Goal: Task Accomplishment & Management: Manage account settings

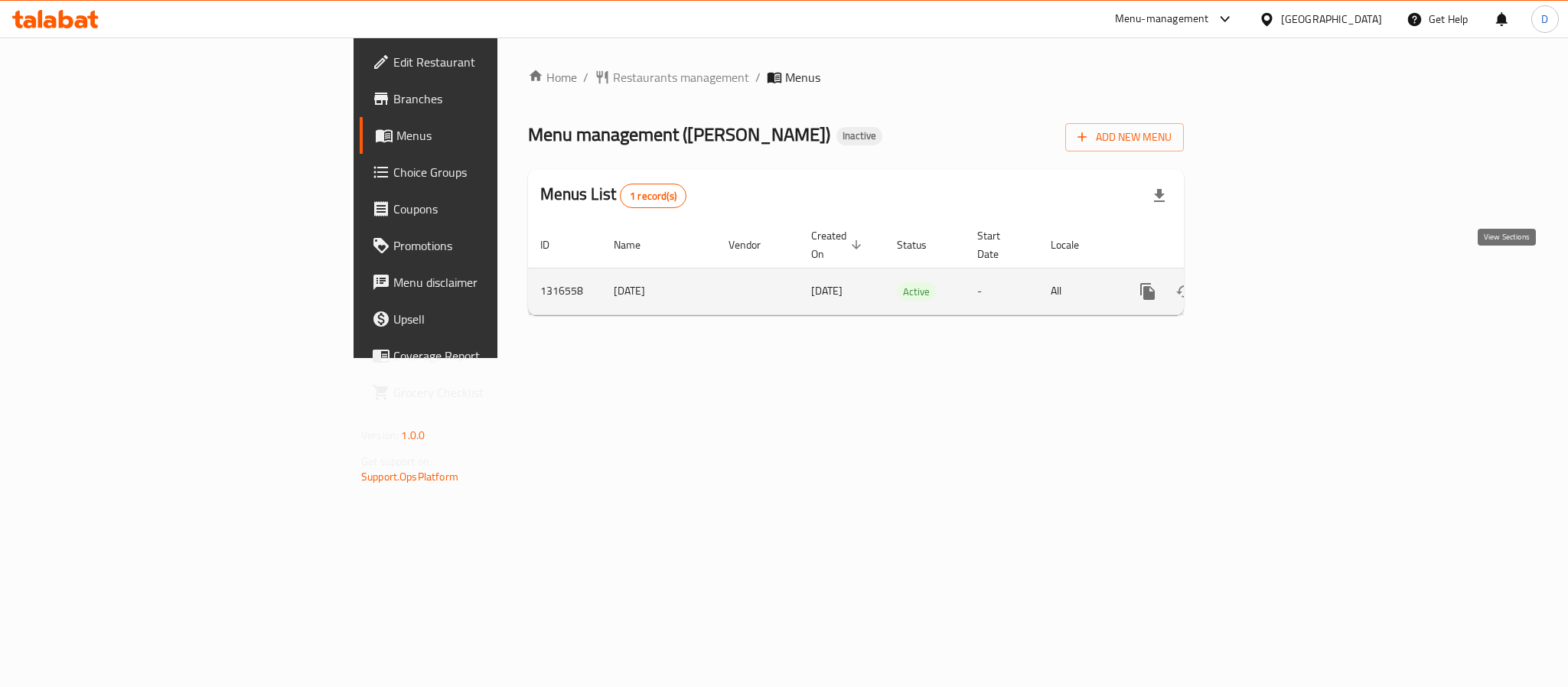
click at [1267, 283] on icon "enhanced table" at bounding box center [1258, 292] width 18 height 18
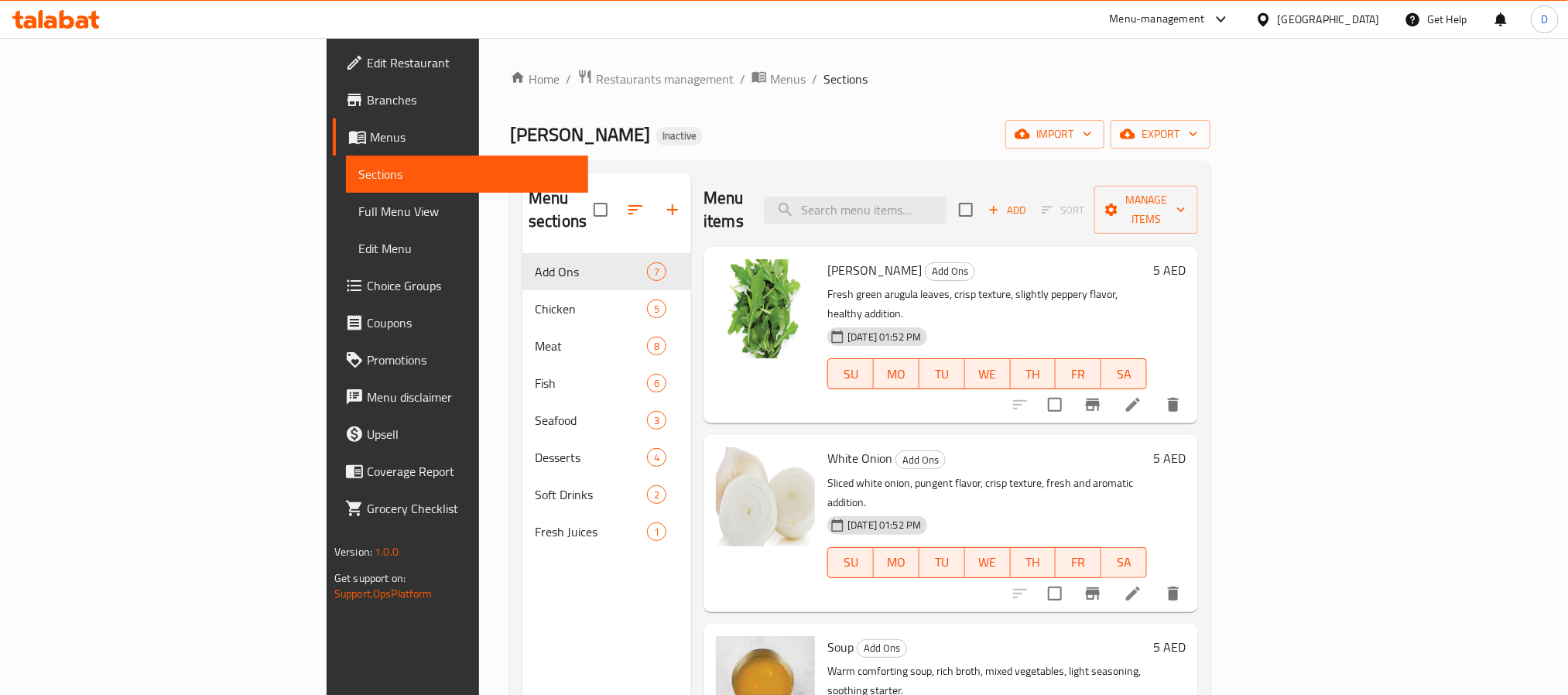
drag, startPoint x: 56, startPoint y: 204, endPoint x: 187, endPoint y: 17, distance: 228.3
click at [358, 204] on span "Full Menu View" at bounding box center [467, 212] width 217 height 19
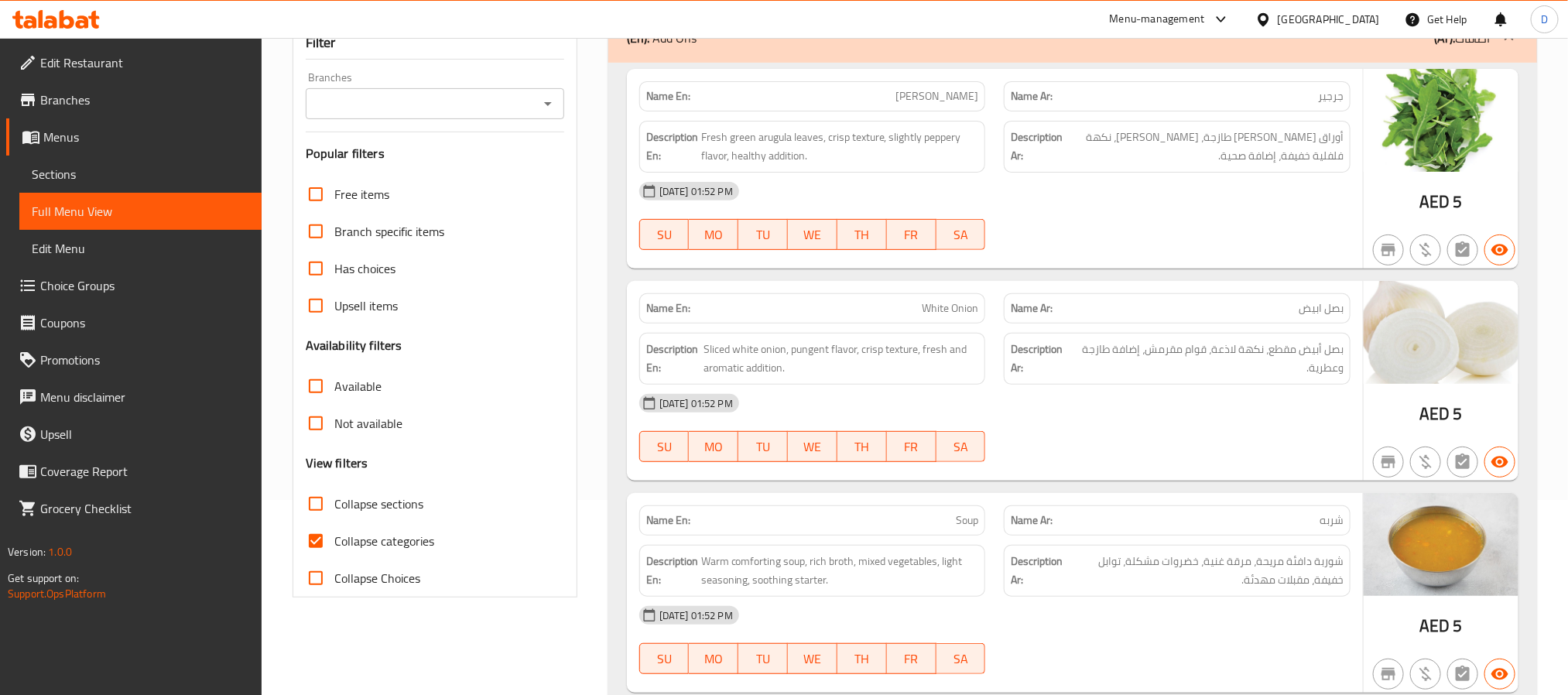
scroll to position [232, 0]
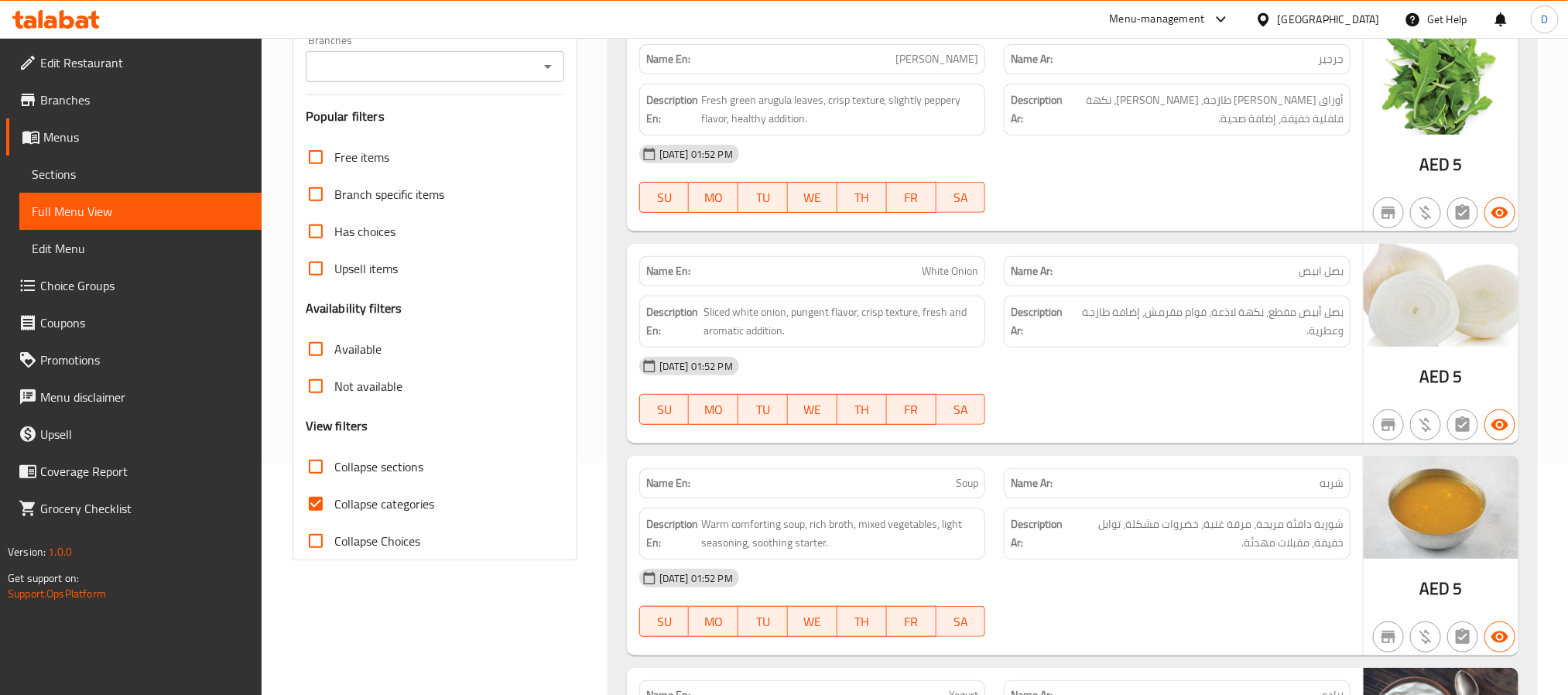
click at [1121, 188] on div "[DATE] 01:52 PM SU MO TU WE TH FR SA" at bounding box center [995, 178] width 730 height 86
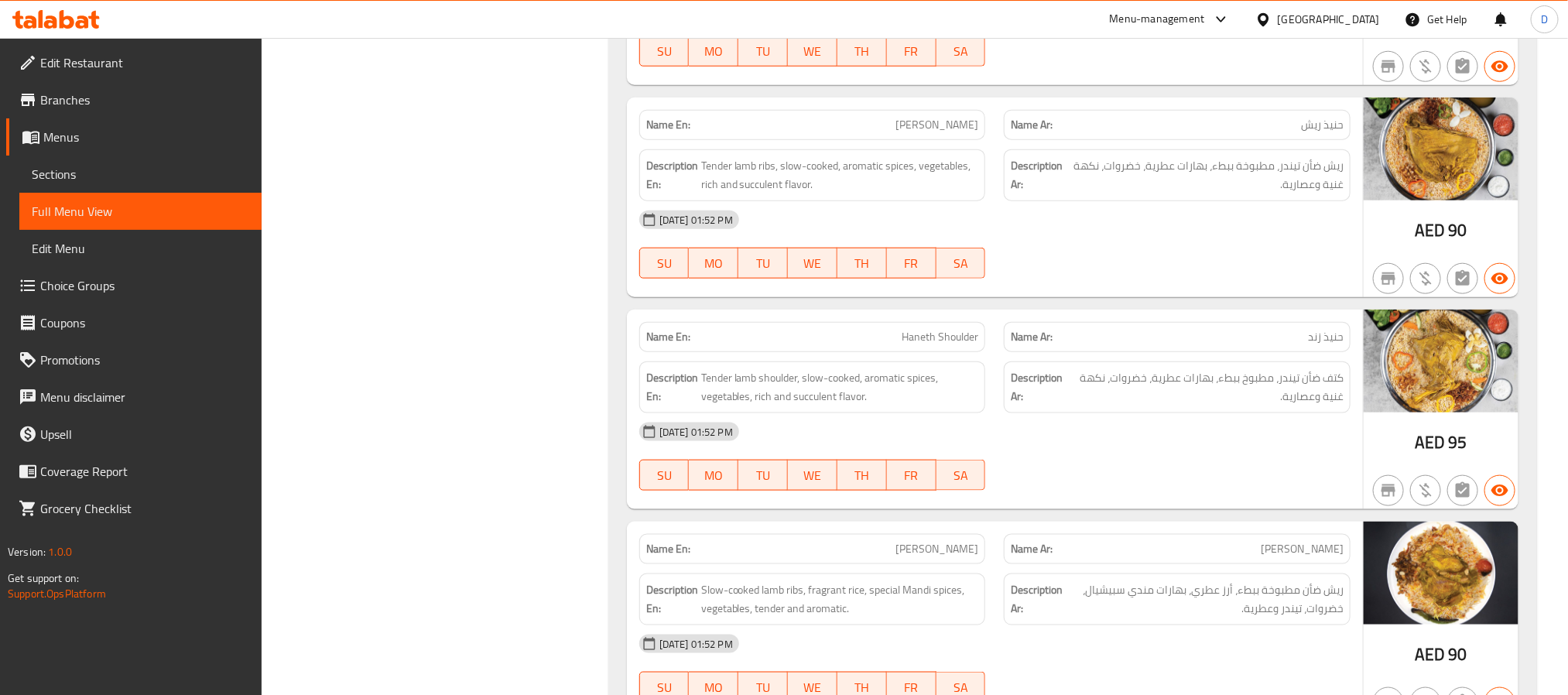
scroll to position [3946, 0]
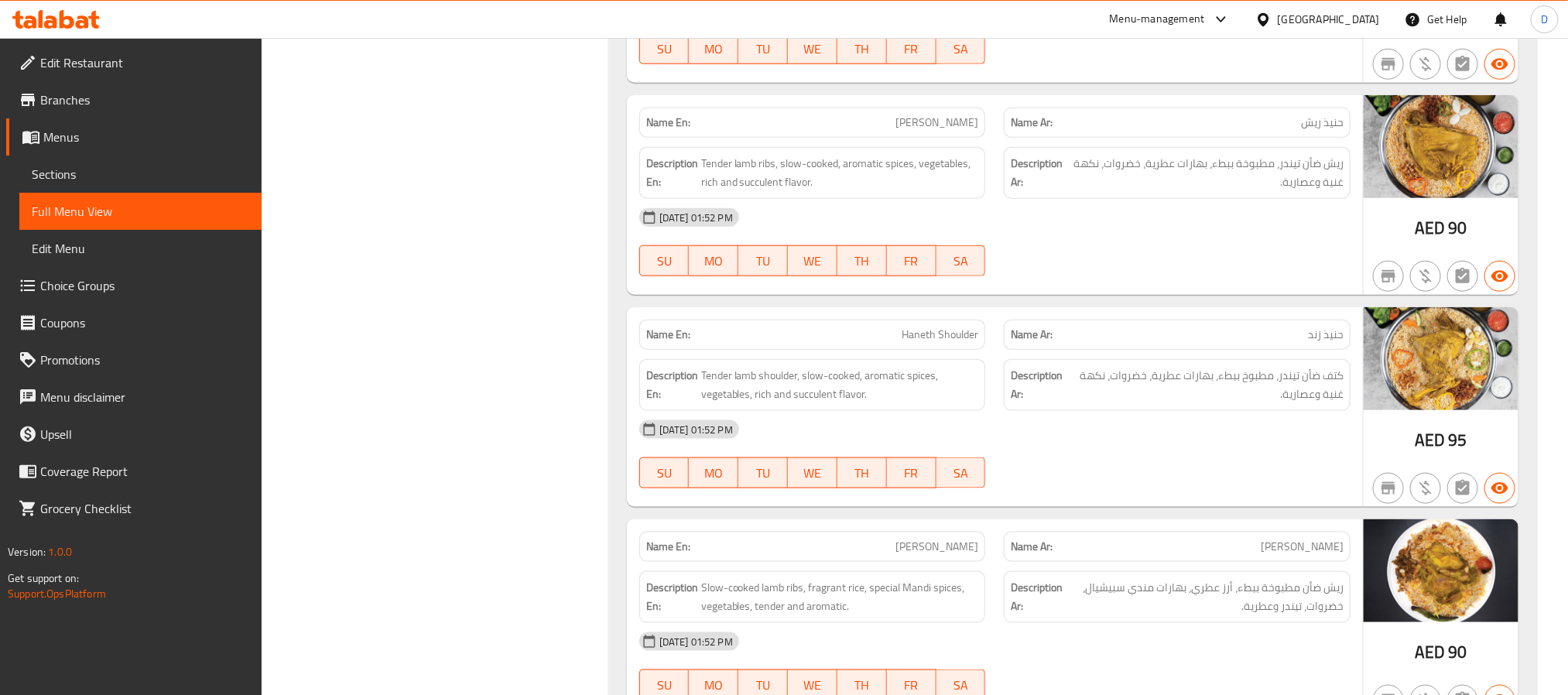
click at [1141, 476] on div "[DATE] 01:52 PM SU MO TU WE TH FR SA" at bounding box center [995, 454] width 730 height 86
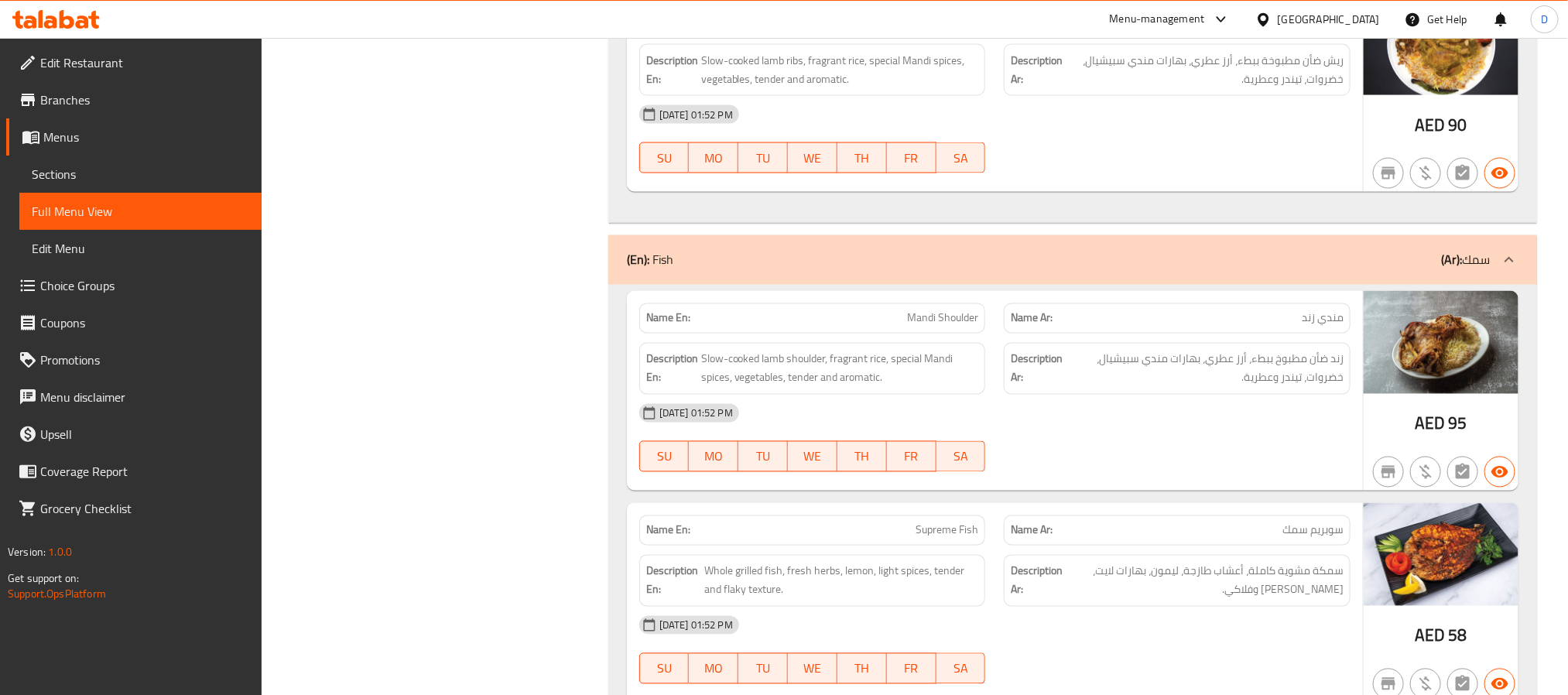
drag, startPoint x: 1056, startPoint y: 436, endPoint x: 1019, endPoint y: 422, distance: 39.6
click at [1056, 431] on div "[DATE] 01:52 PM" at bounding box center [995, 413] width 730 height 37
click at [937, 327] on span "Mandi Shoulder" at bounding box center [942, 318] width 71 height 17
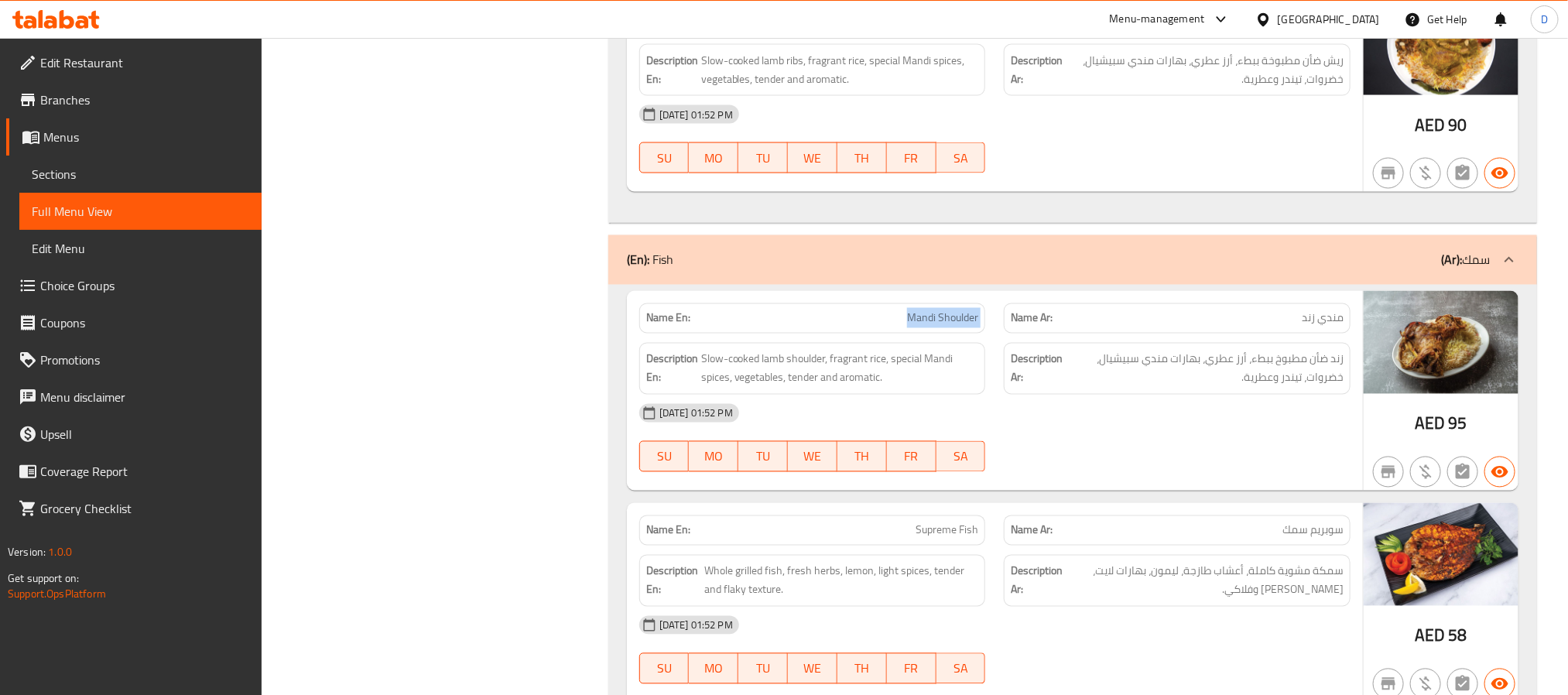
copy span "Mandi Shoulder"
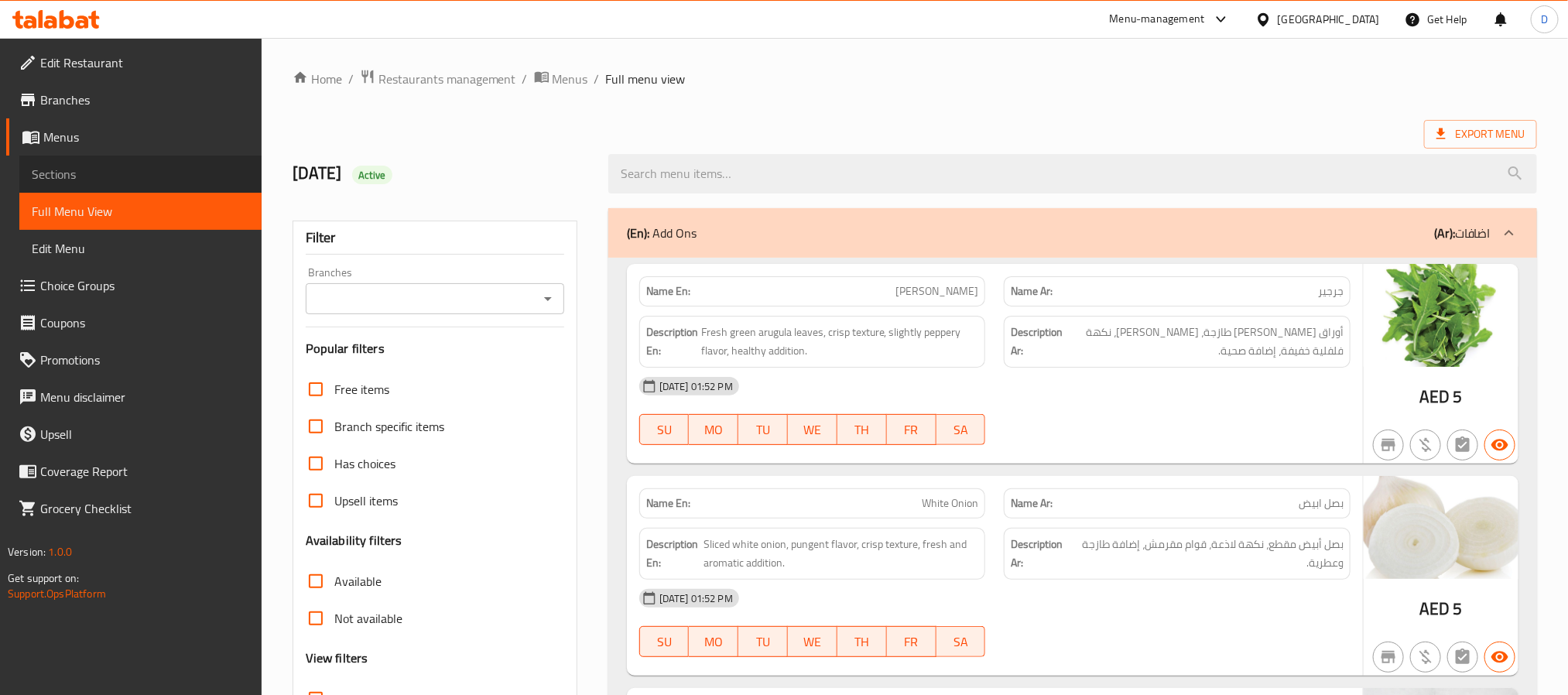
click at [123, 167] on span "Sections" at bounding box center [140, 174] width 217 height 19
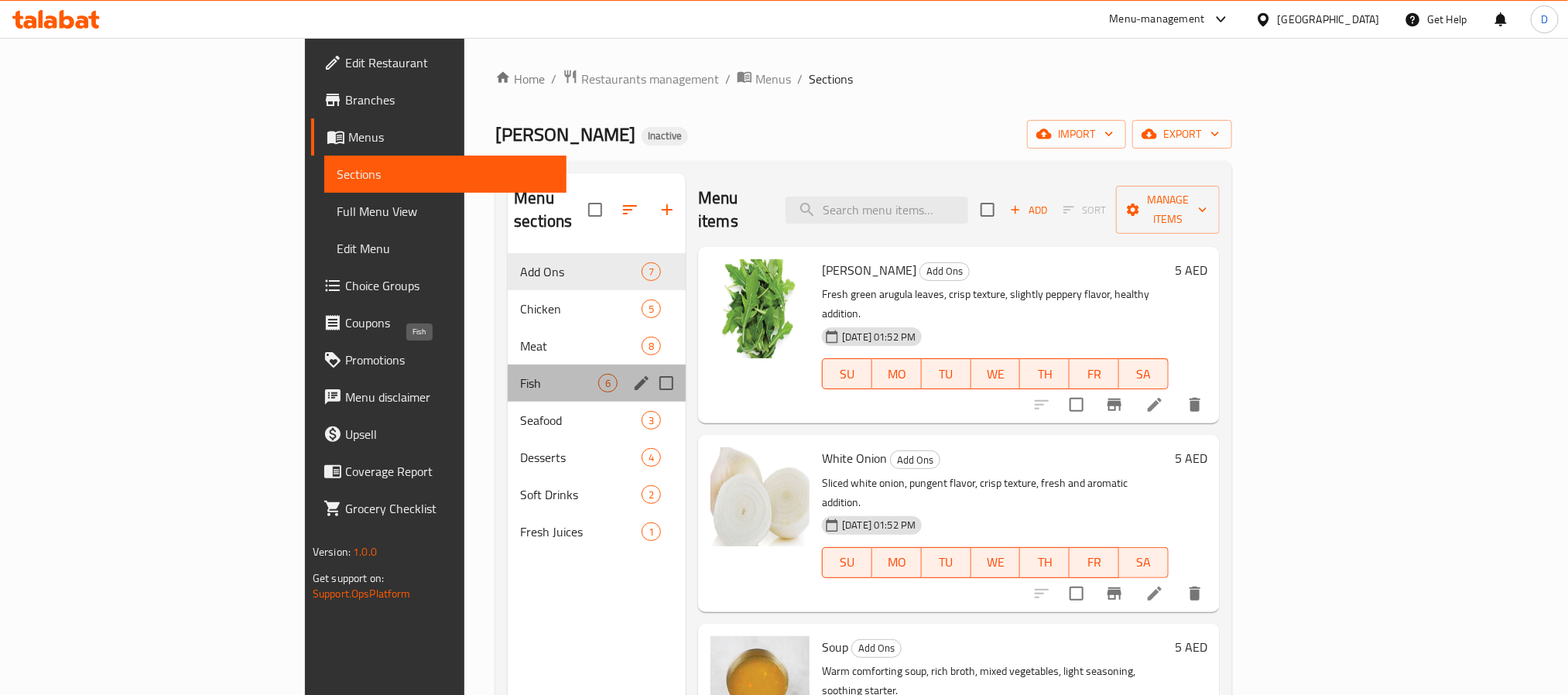
click at [520, 374] on span "Fish" at bounding box center [559, 383] width 78 height 19
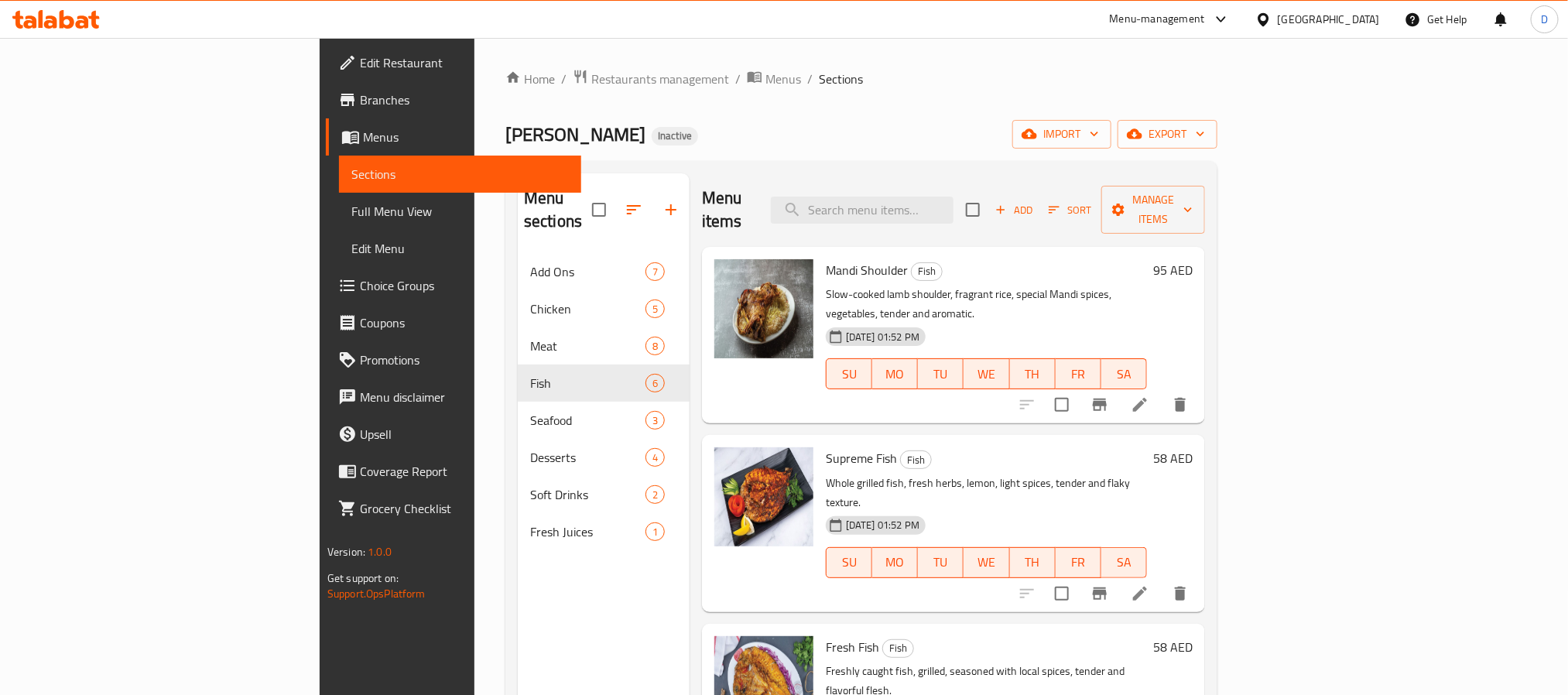
click at [1205, 186] on div "Add Sort Manage items" at bounding box center [1086, 210] width 240 height 48
click at [1193, 198] on span "Manage items" at bounding box center [1153, 210] width 79 height 39
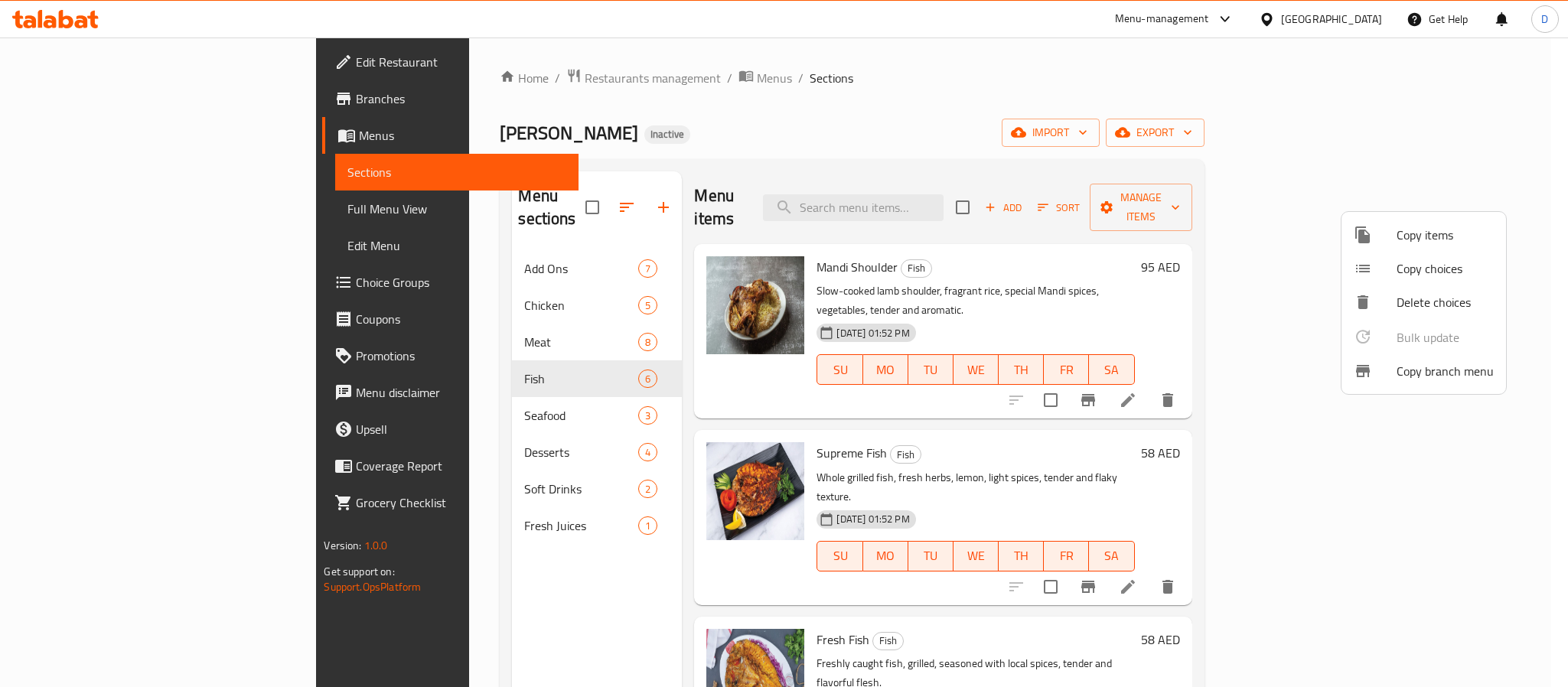
click at [1448, 218] on li "Copy items" at bounding box center [1423, 235] width 164 height 34
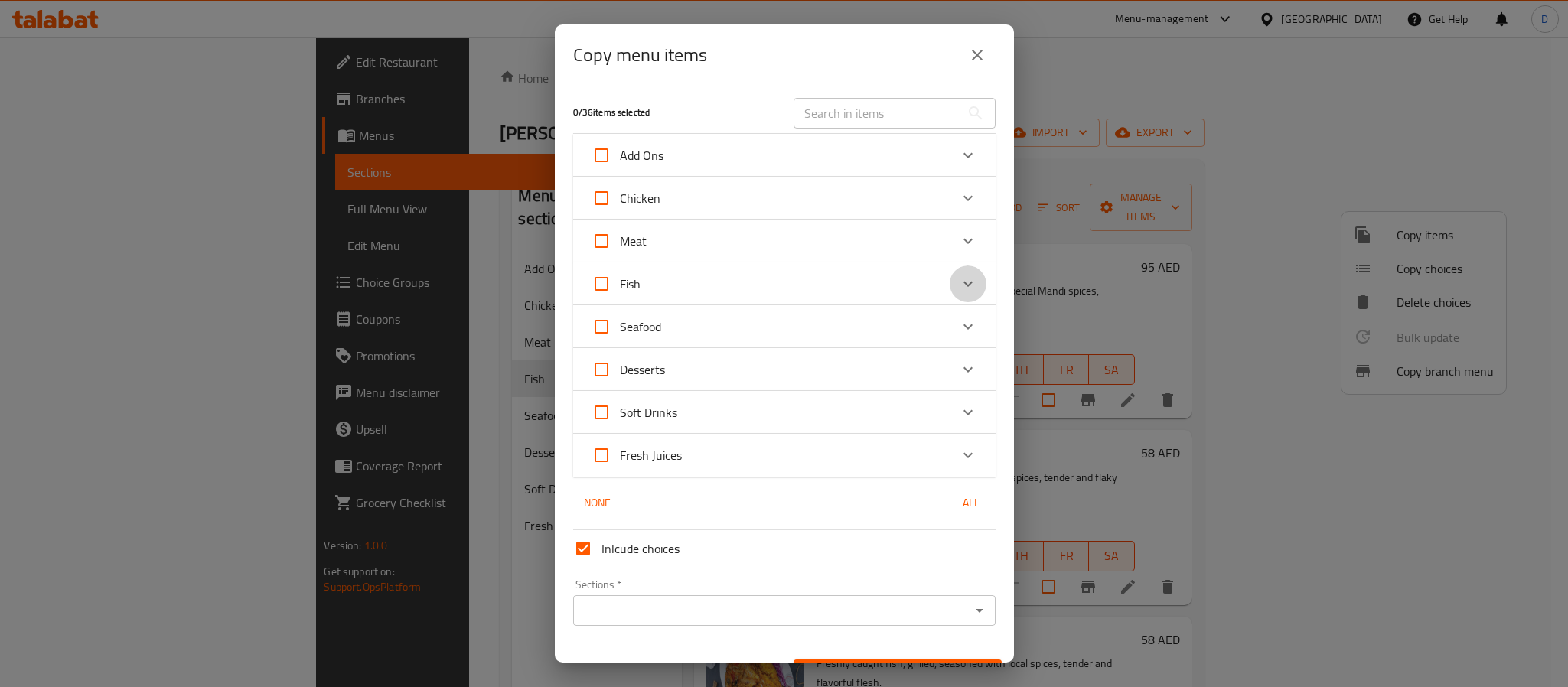
click at [959, 288] on icon "Expand" at bounding box center [968, 283] width 18 height 18
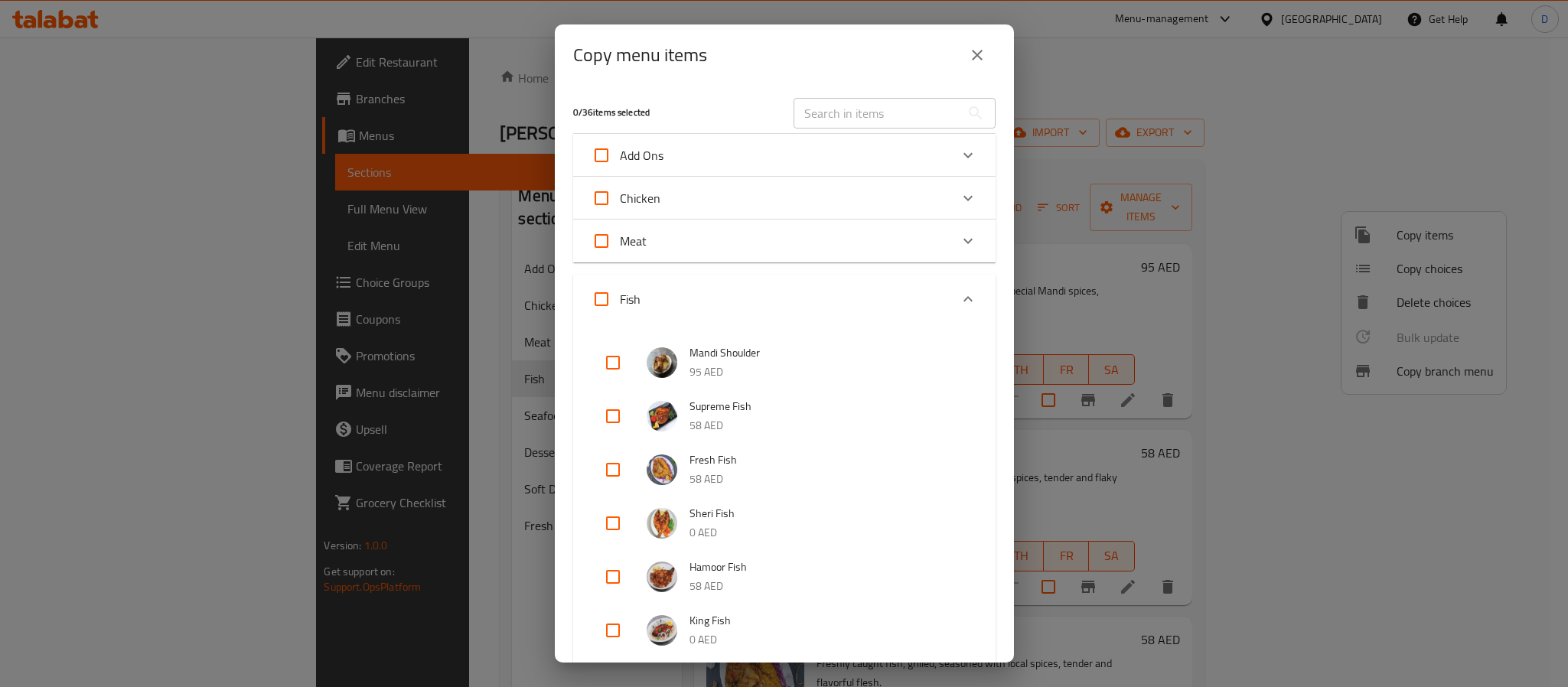
click at [601, 359] on input "checkbox" at bounding box center [613, 362] width 37 height 37
checkbox input "true"
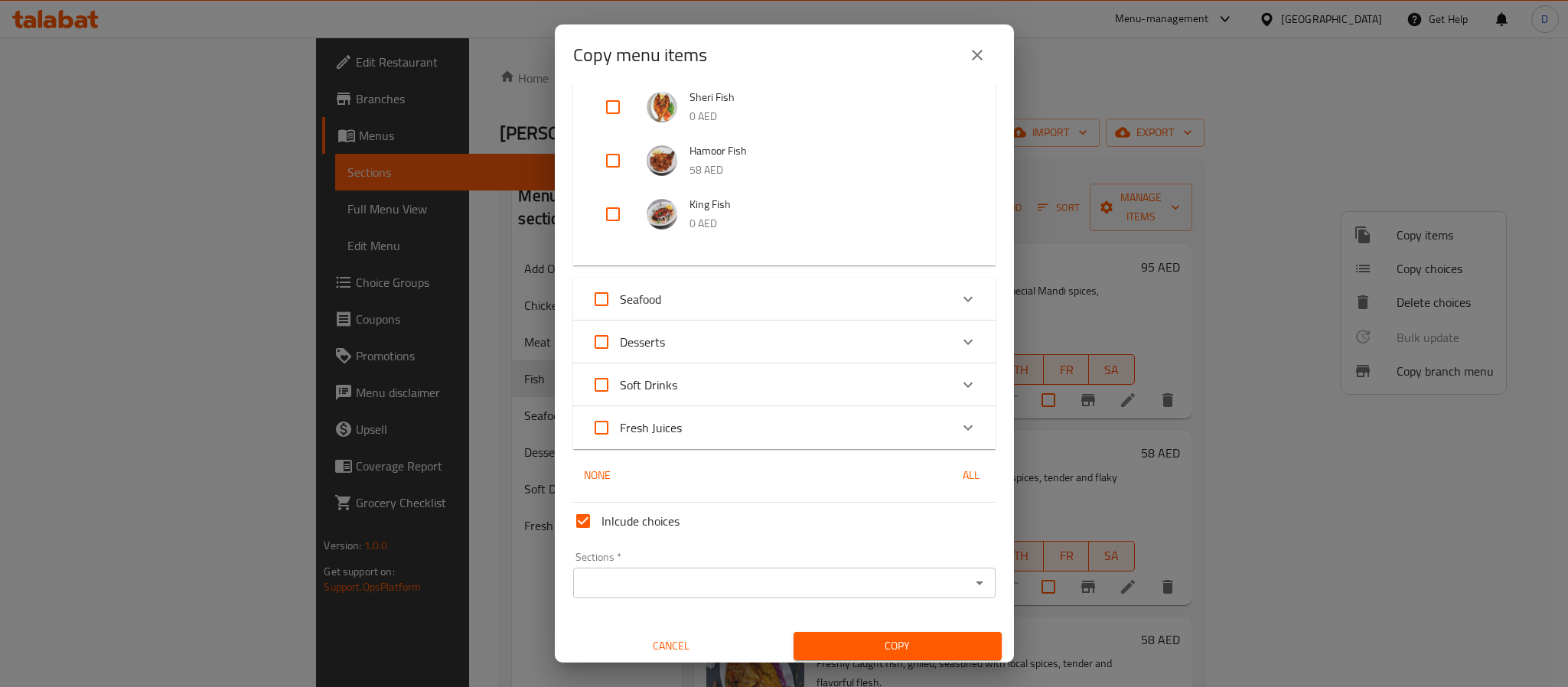
scroll to position [421, 0]
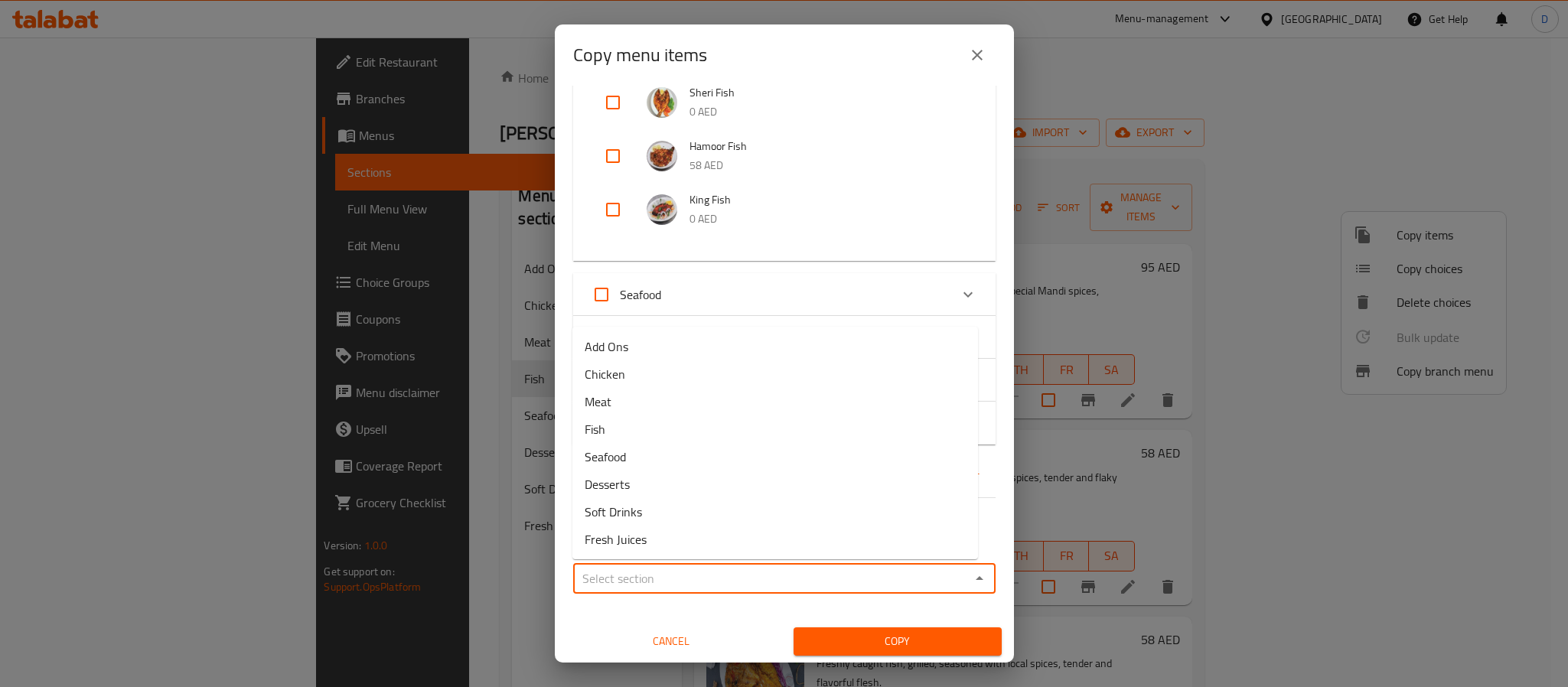
click at [799, 576] on input "Sections   *" at bounding box center [772, 578] width 388 height 21
click at [719, 398] on li "Meat" at bounding box center [775, 402] width 406 height 28
type input "Meat"
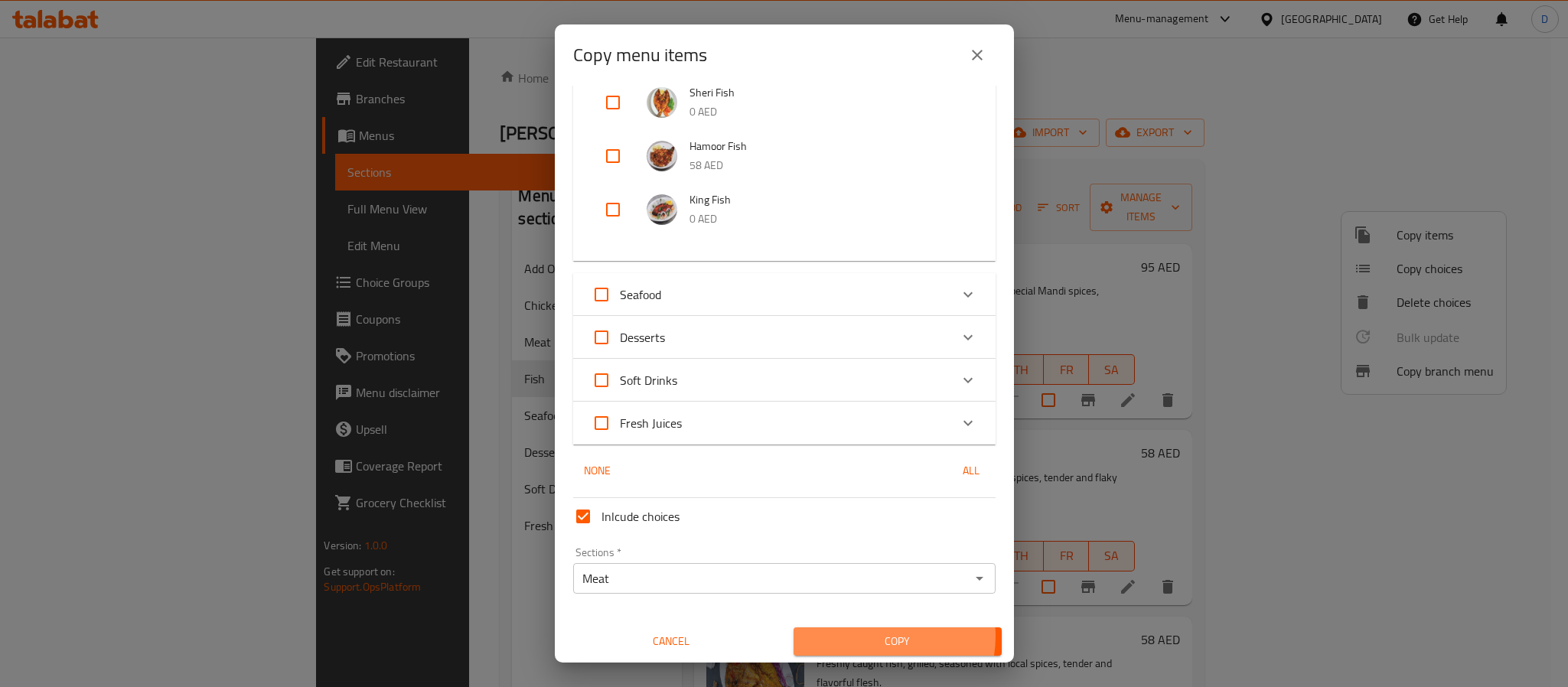
click at [871, 636] on span "Copy" at bounding box center [897, 641] width 183 height 19
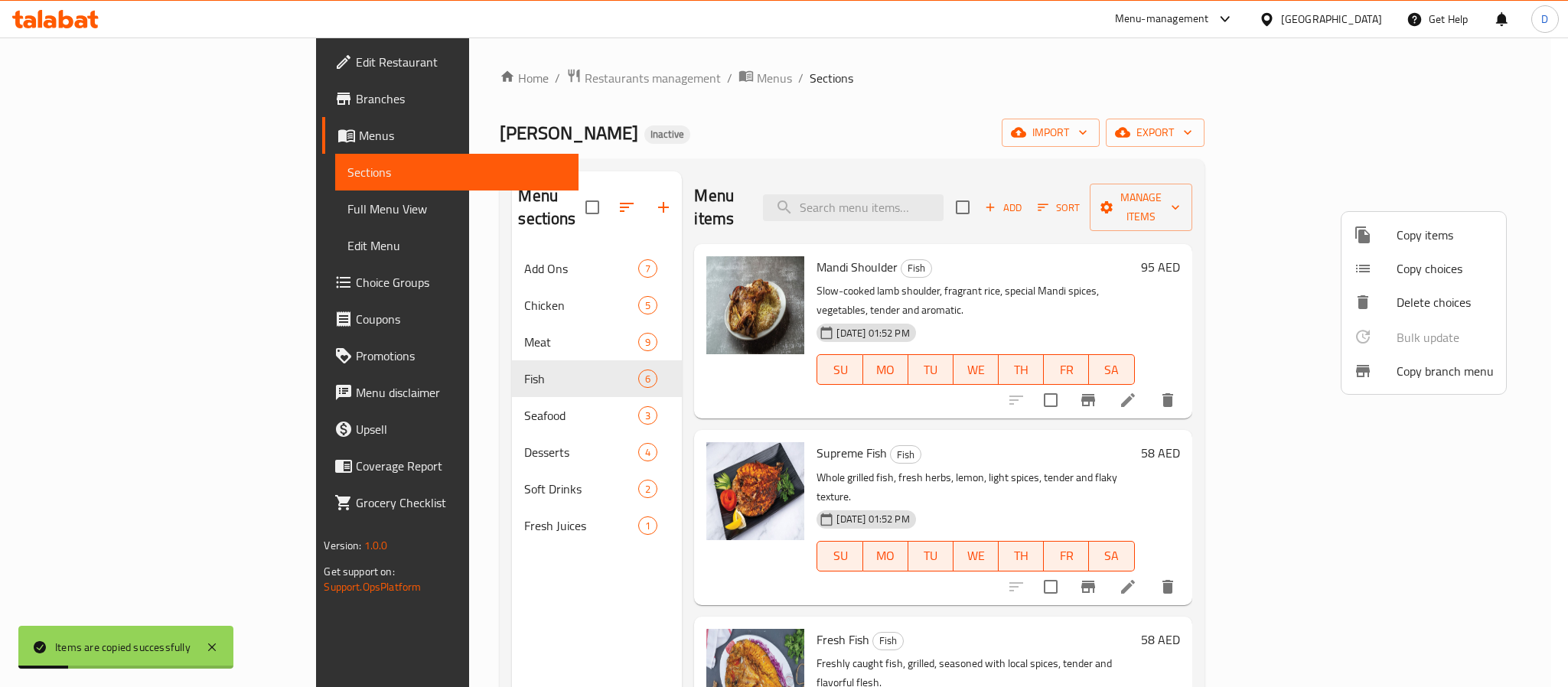
click at [1267, 271] on div at bounding box center [784, 343] width 1568 height 687
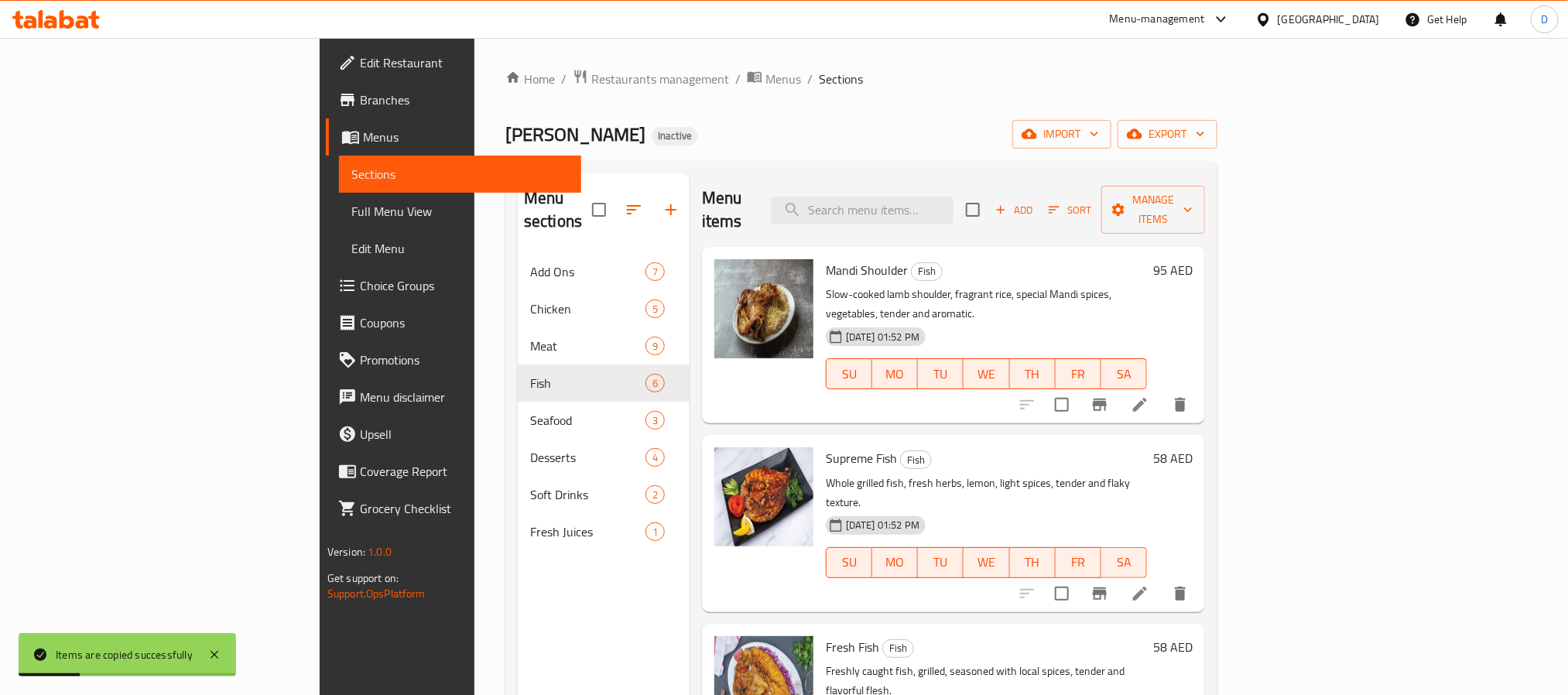
click at [1190, 395] on icon "delete" at bounding box center [1181, 405] width 19 height 19
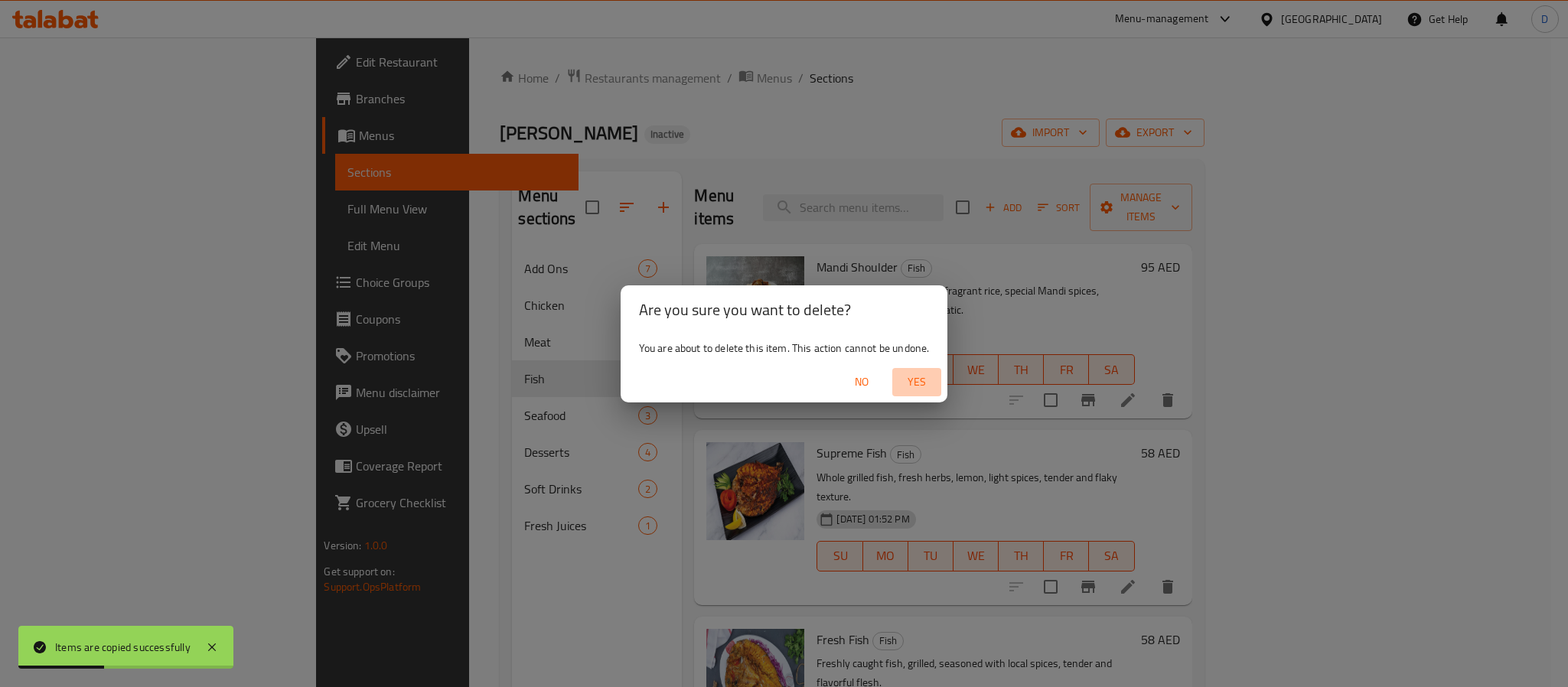
click at [918, 383] on span "Yes" at bounding box center [917, 382] width 37 height 19
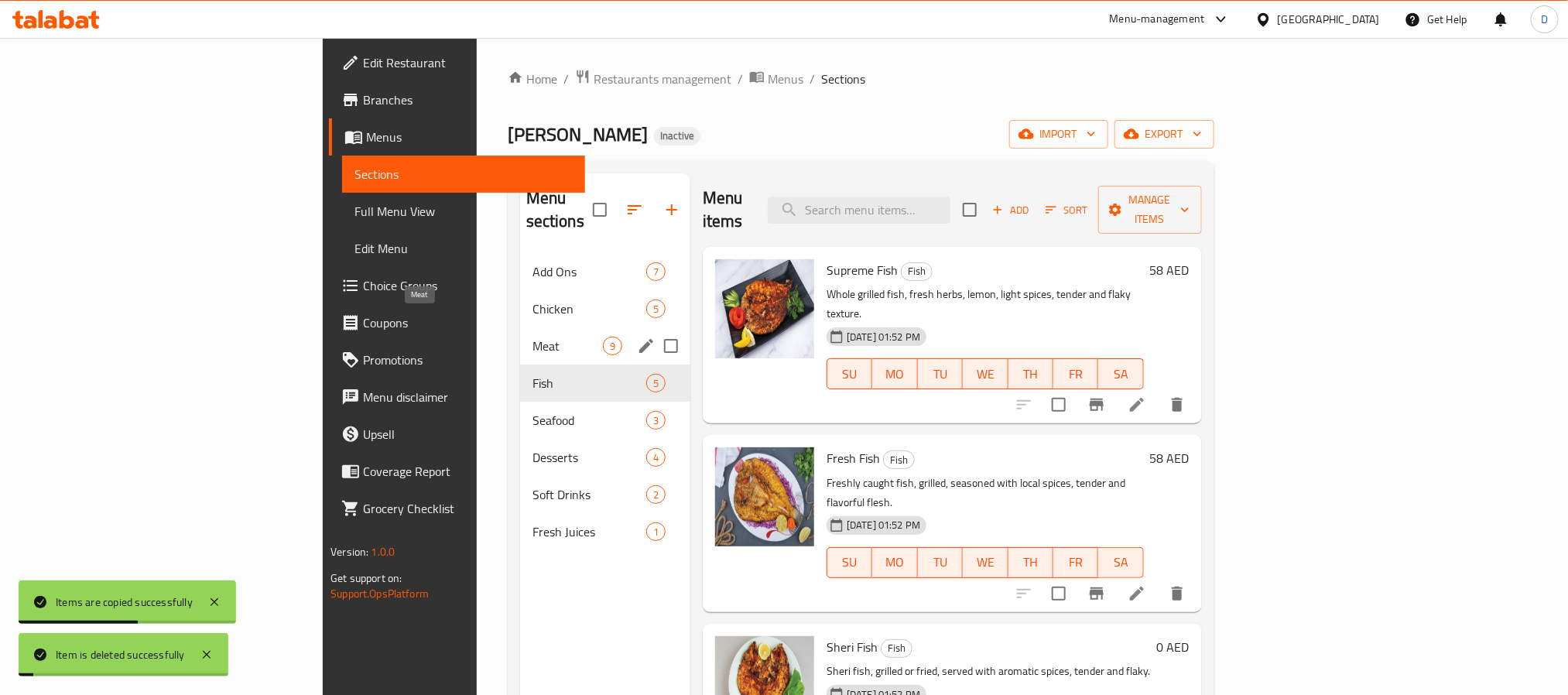
click at [533, 337] on span "Meat" at bounding box center [568, 346] width 71 height 19
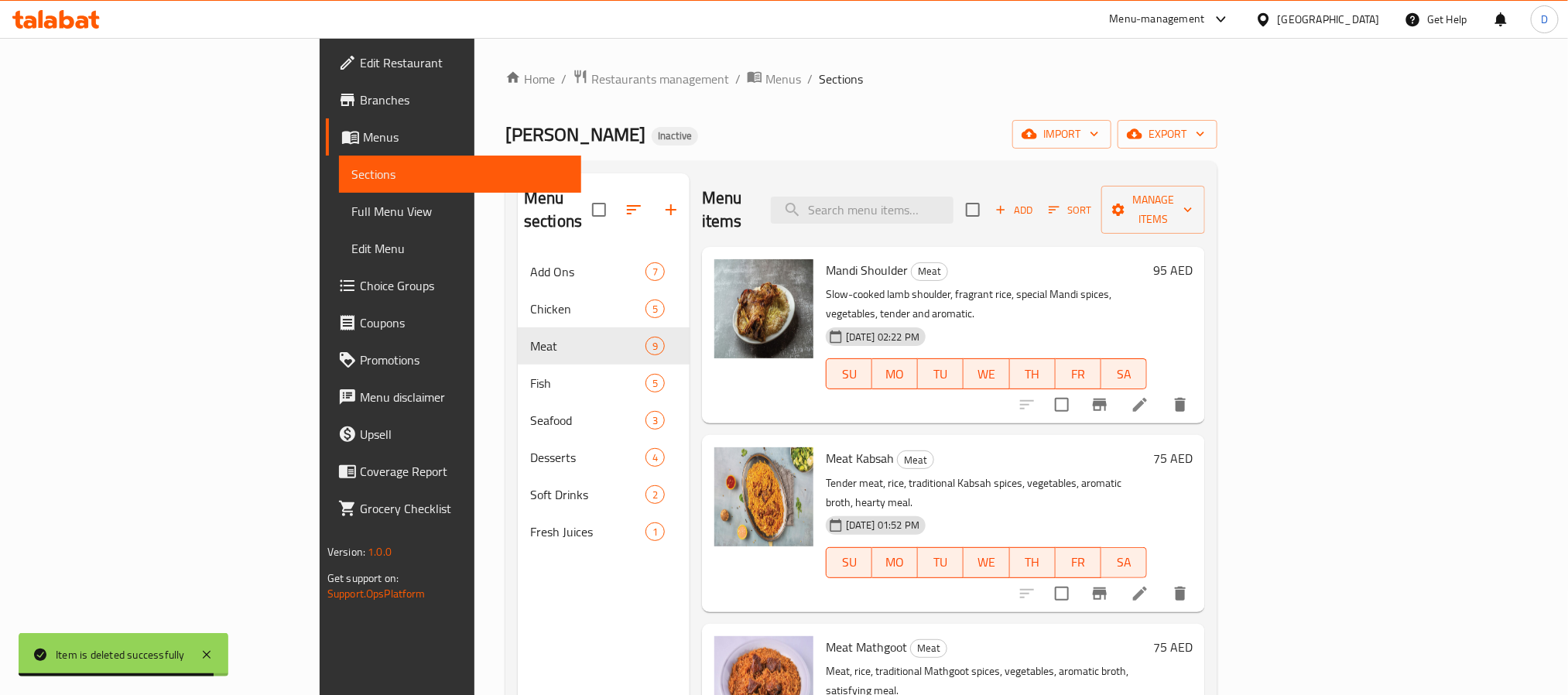
click at [1218, 114] on div "Home / Restaurants management / Menus / Sections Mathgoot Haratna Inactive impo…" at bounding box center [861, 474] width 712 height 812
click at [1209, 133] on icon "button" at bounding box center [1200, 134] width 16 height 16
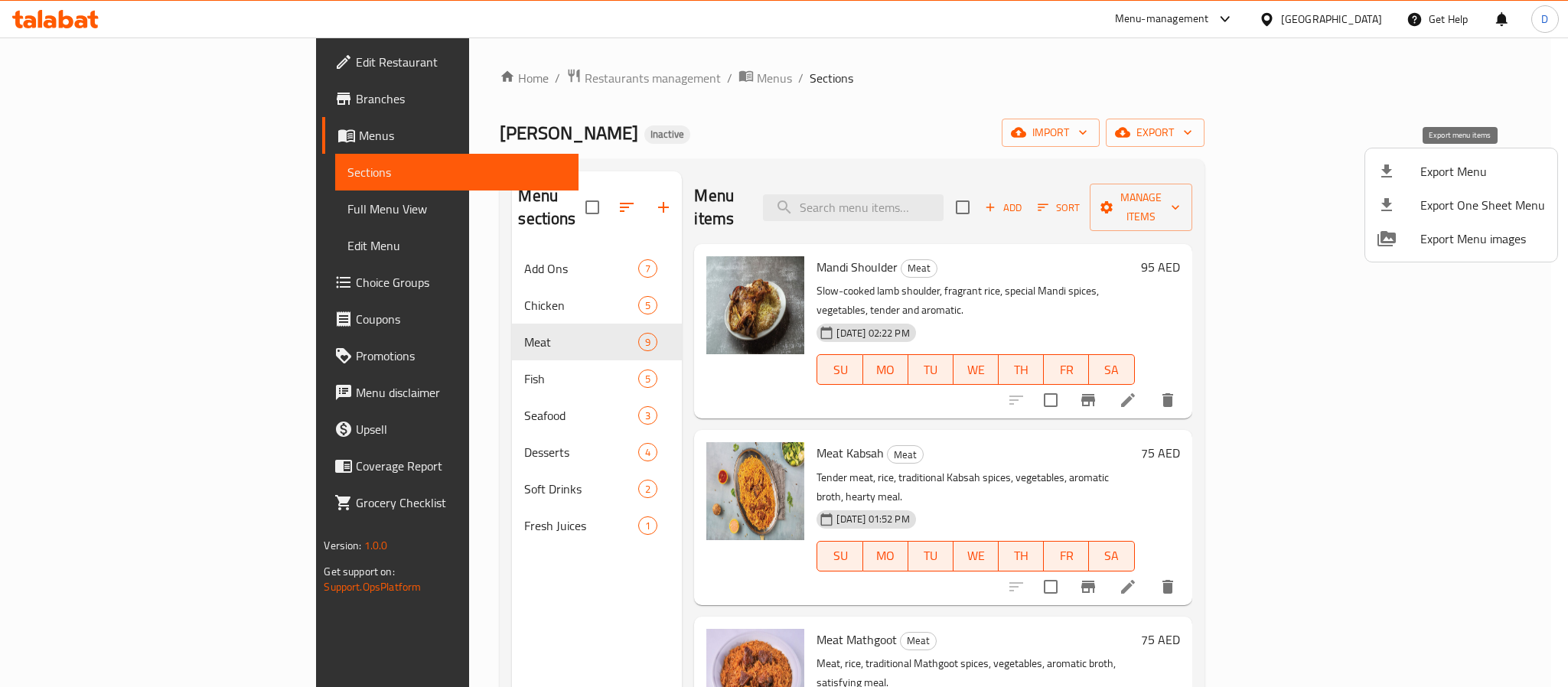
click at [1437, 181] on span "Export Menu" at bounding box center [1483, 172] width 125 height 18
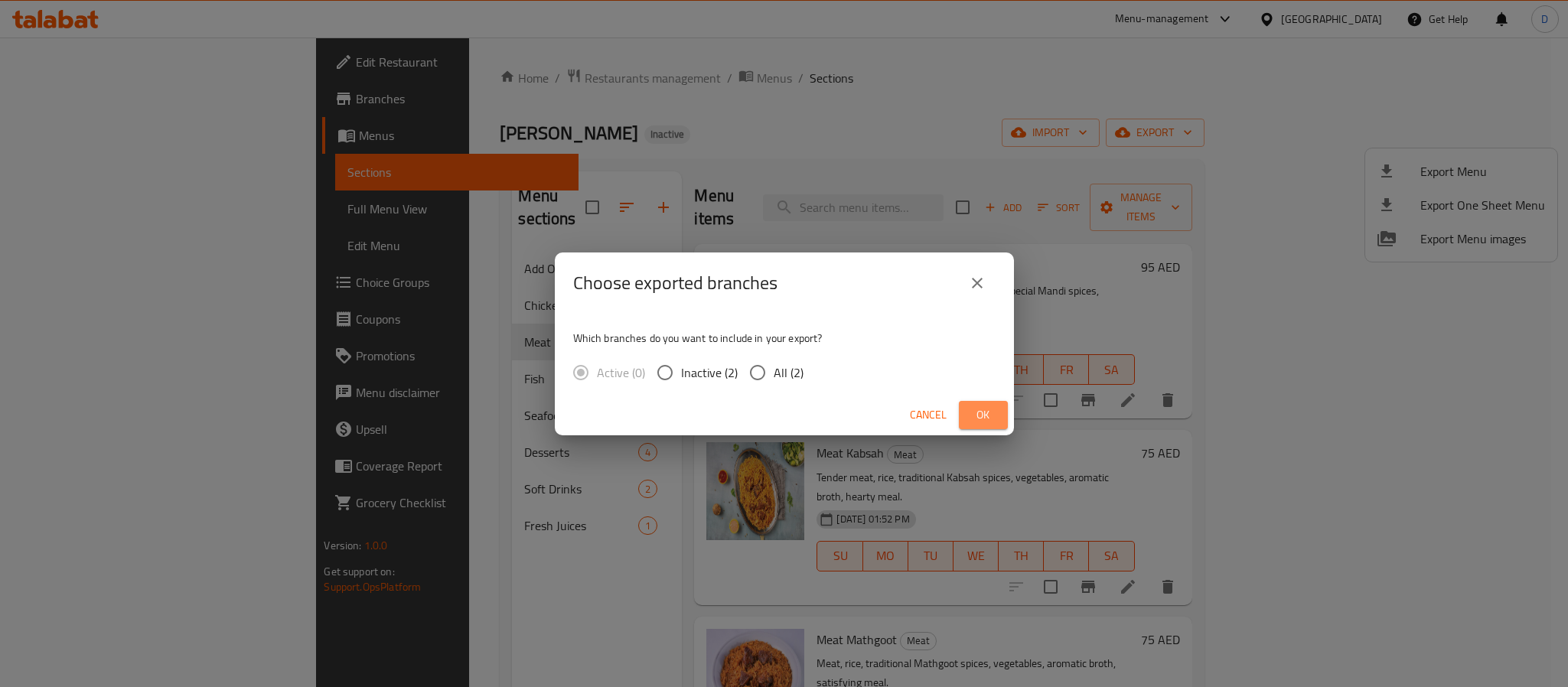
click at [978, 408] on span "Ok" at bounding box center [983, 415] width 25 height 19
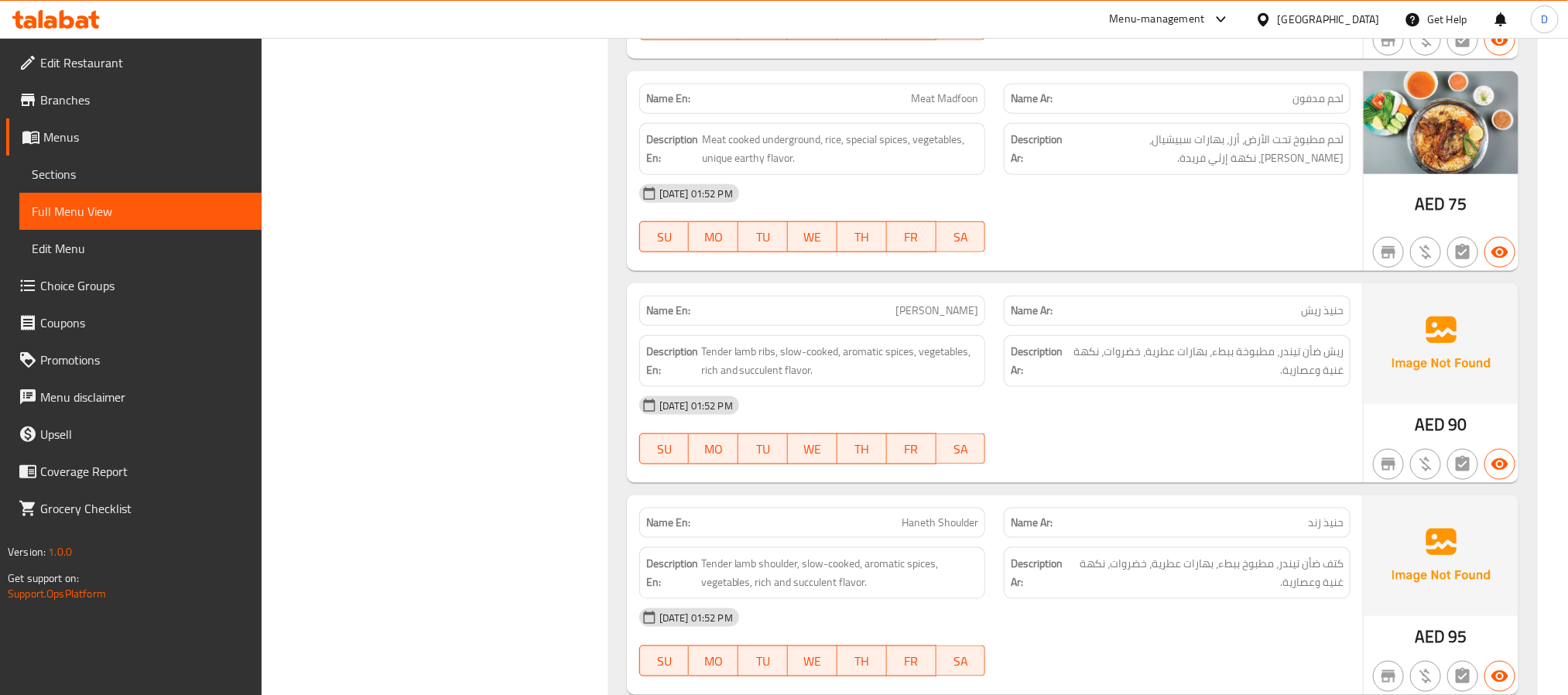
scroll to position [4294, 0]
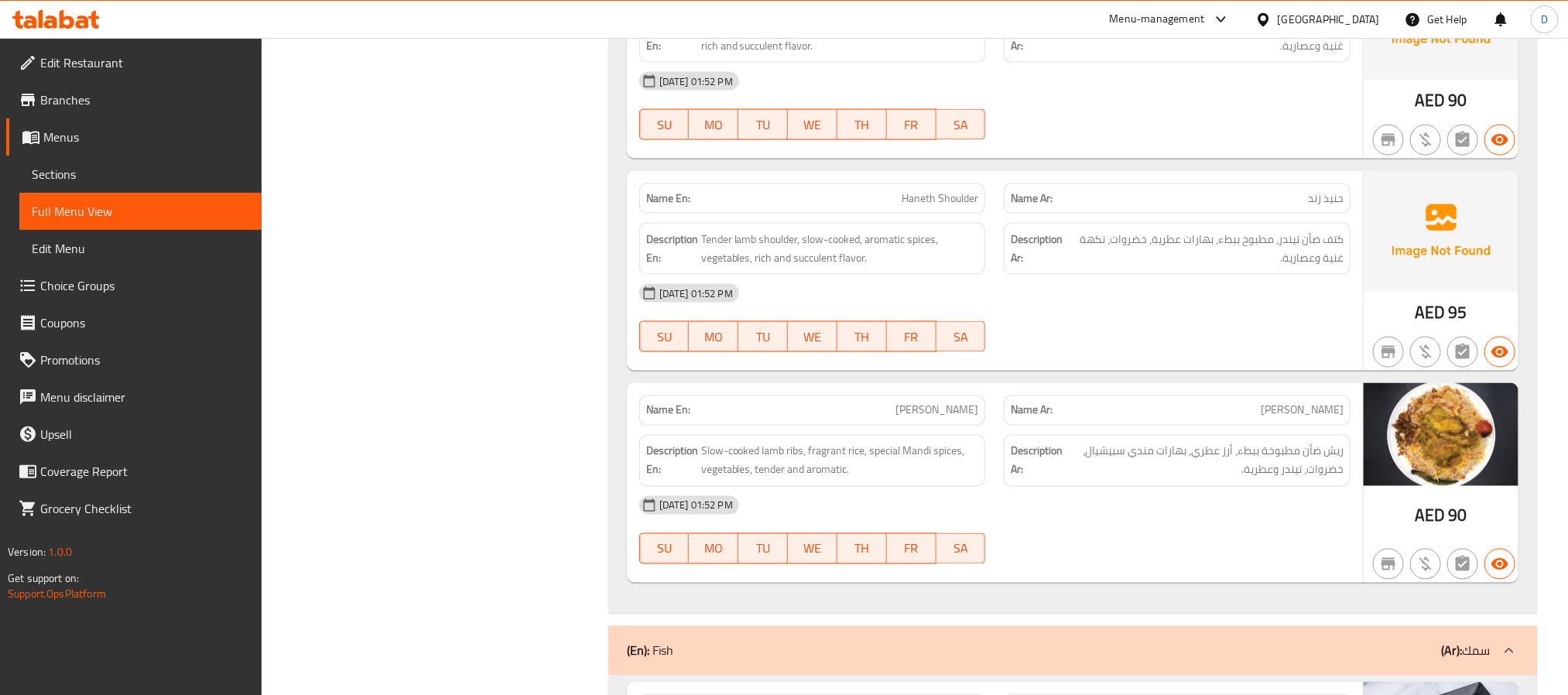
click at [1115, 524] on div "[DATE] 01:52 PM" at bounding box center [995, 505] width 730 height 37
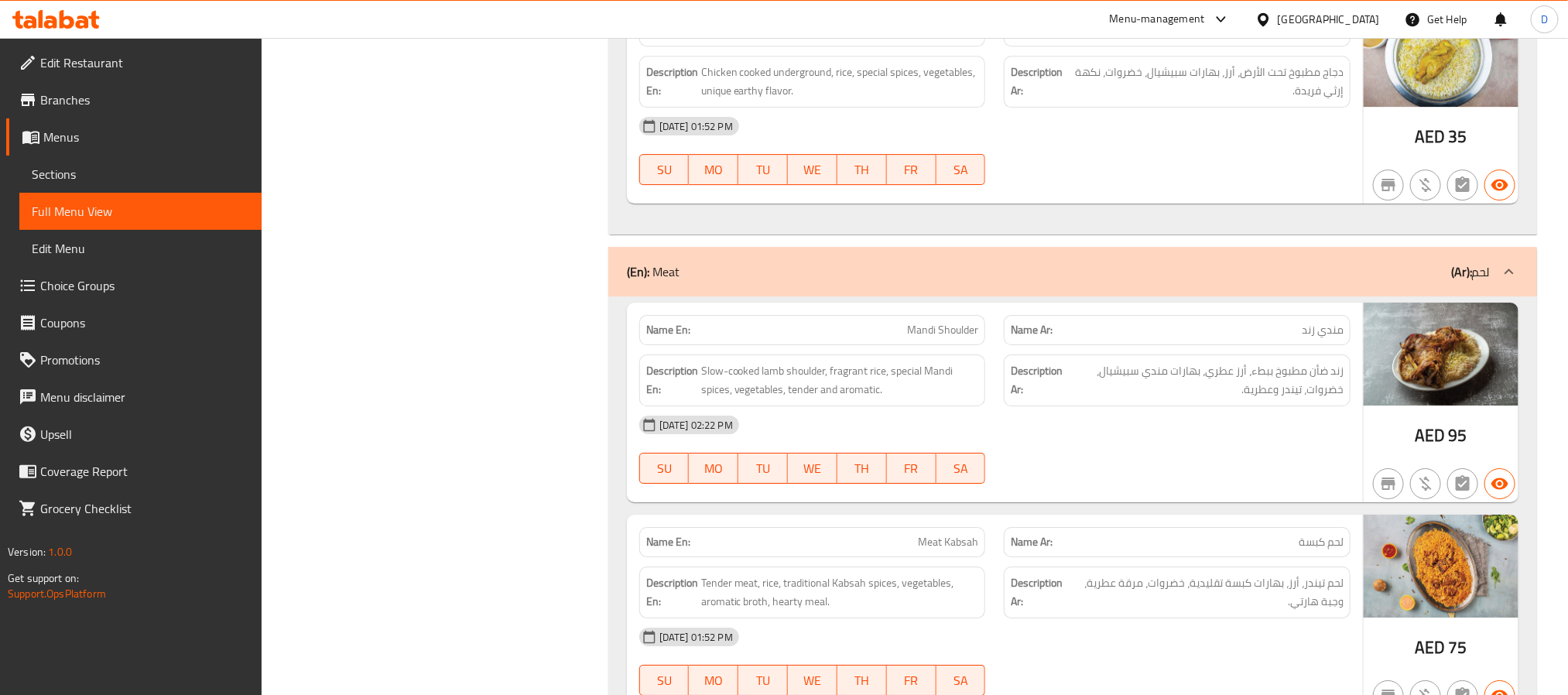
click at [1117, 444] on div "09-10-2025 02:22 PM" at bounding box center [995, 425] width 730 height 37
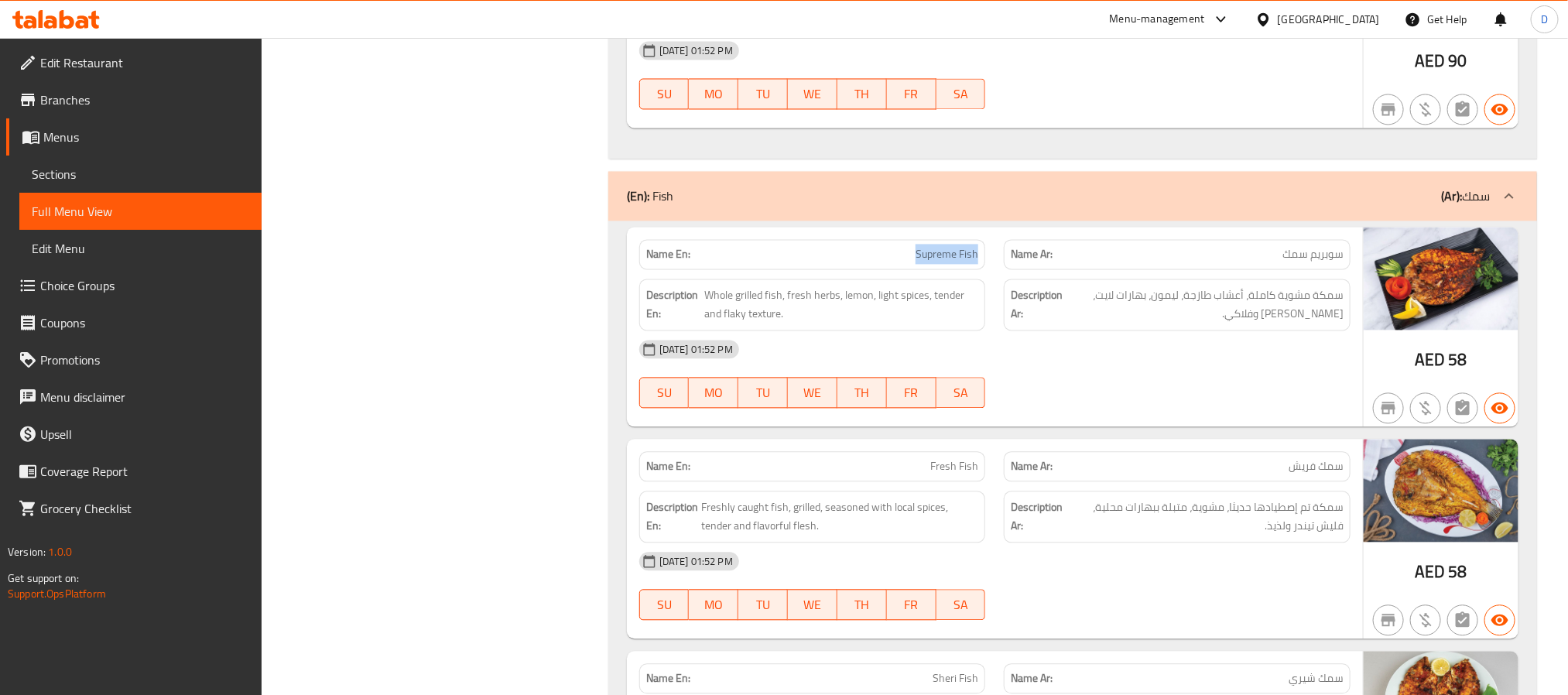
scroll to position [4803, 0]
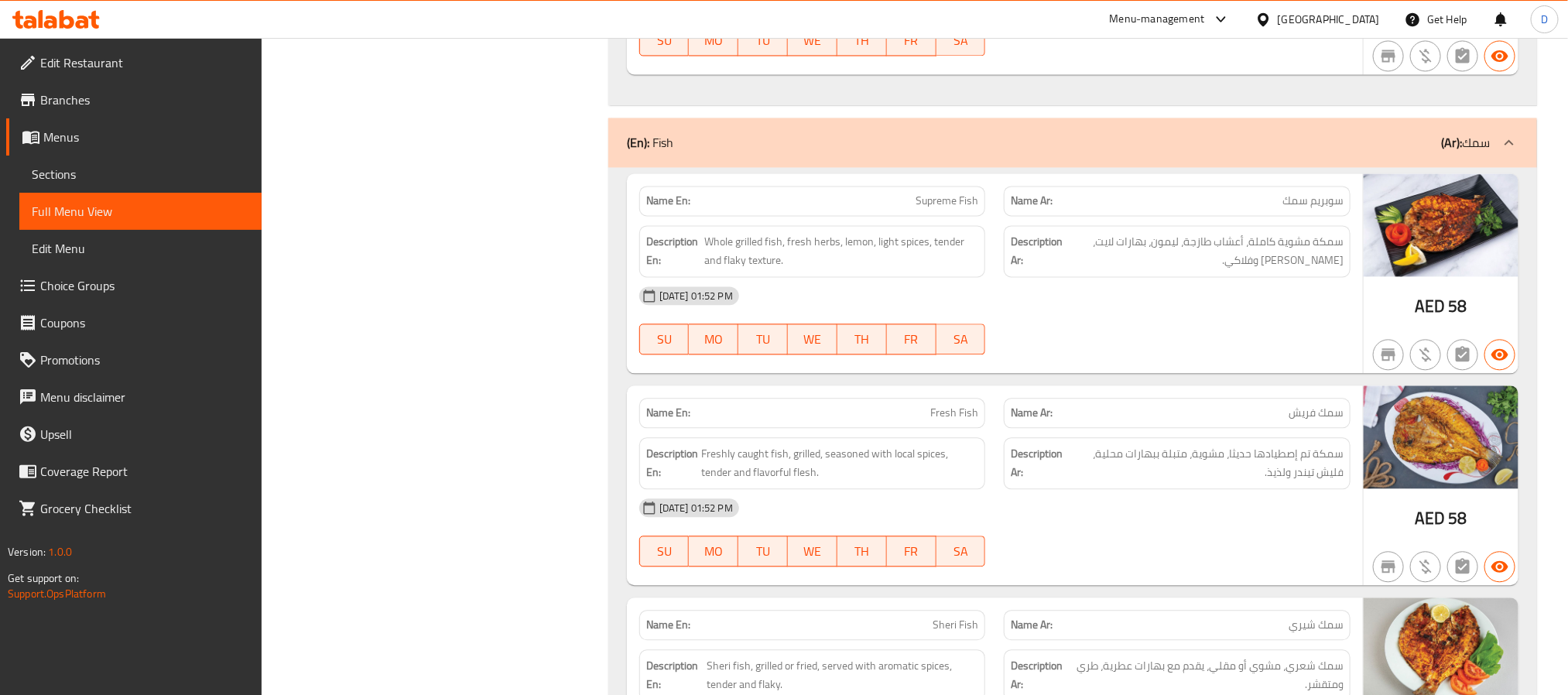
click at [1260, 277] on div "Description Ar: سمكة مشوية كاملة، أعشاب طازجة، ليمون، بهارات لايت، قوام تيندر و…" at bounding box center [1177, 251] width 347 height 52
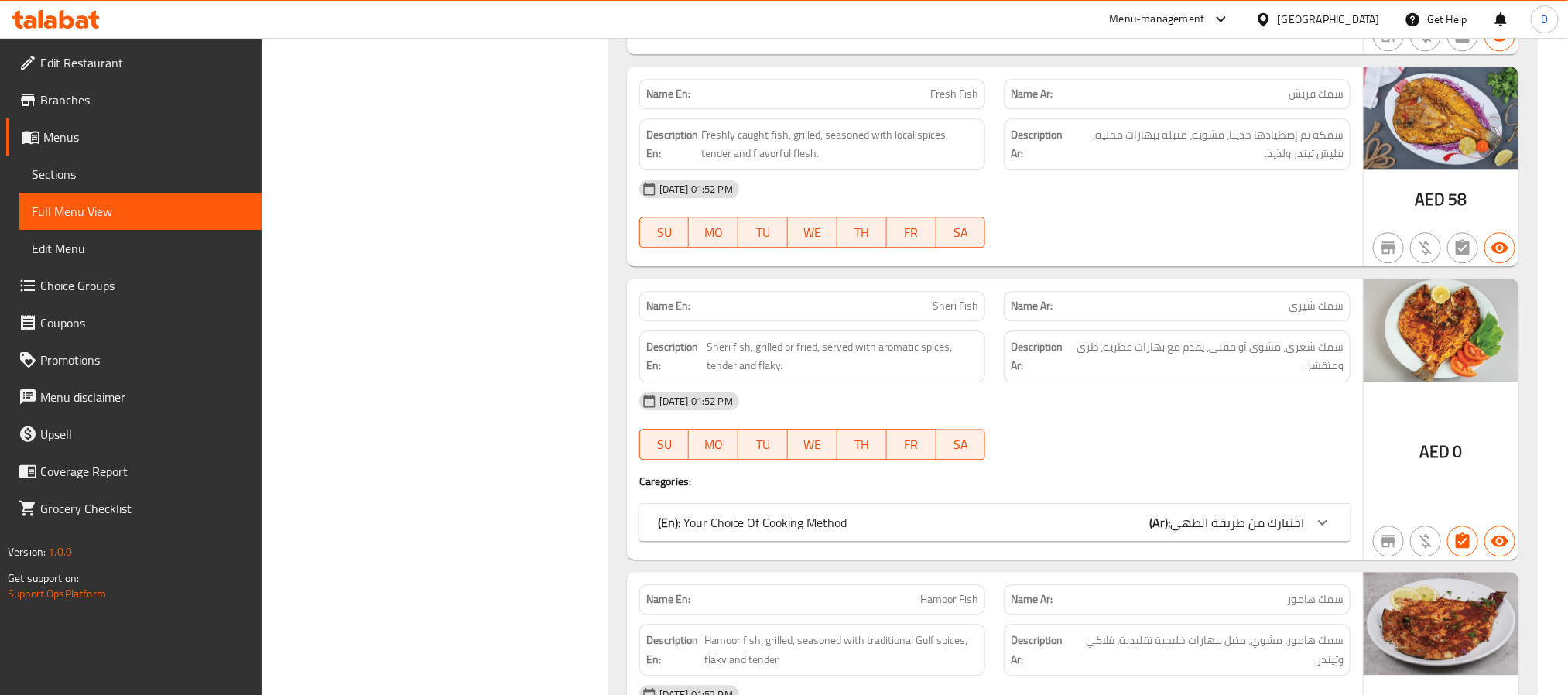
scroll to position [5151, 0]
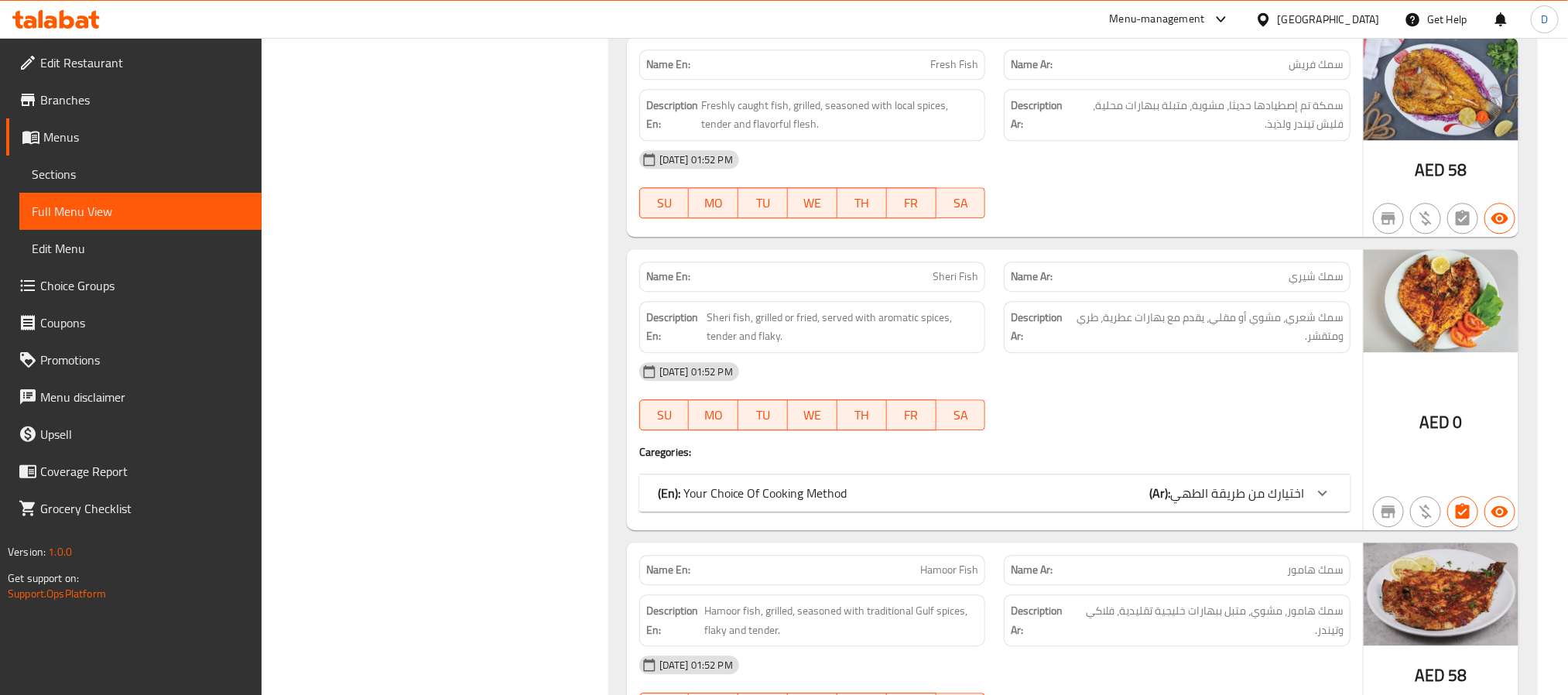
click at [1187, 505] on span "اختيارك من طريقة الطهي" at bounding box center [1238, 493] width 134 height 23
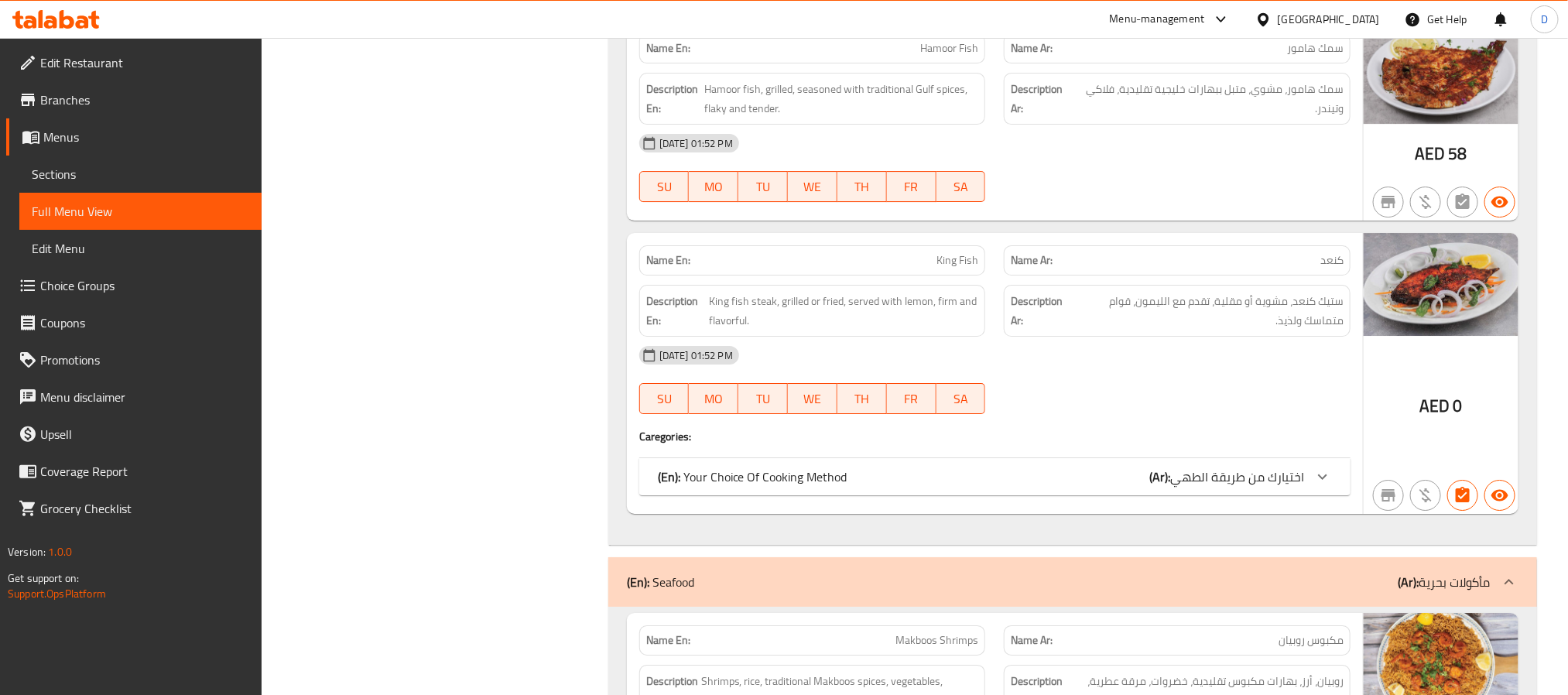
scroll to position [5847, 0]
click at [1071, 484] on div "(En): Your Choice Of Cooking Method (Ar): اختيارك من طريقة الطهي" at bounding box center [981, 475] width 646 height 19
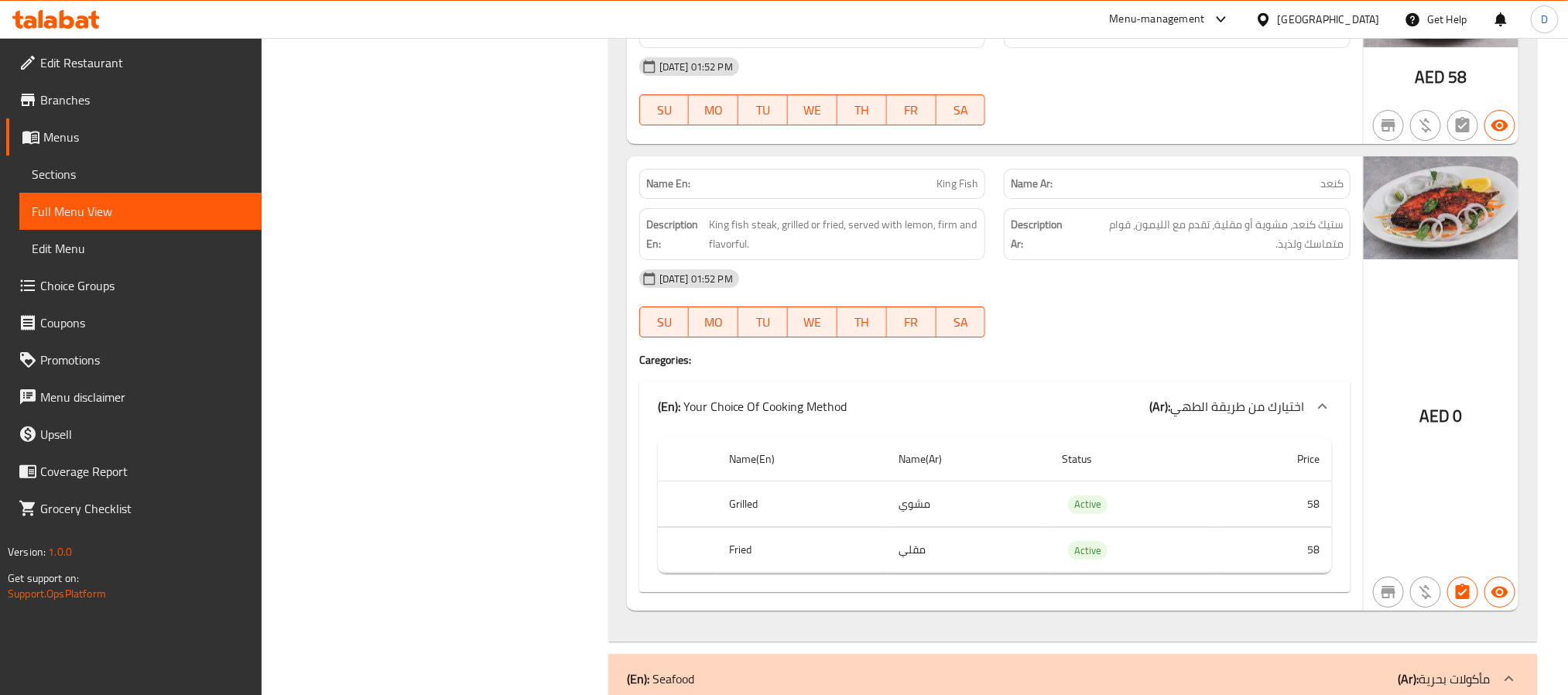
scroll to position [5963, 0]
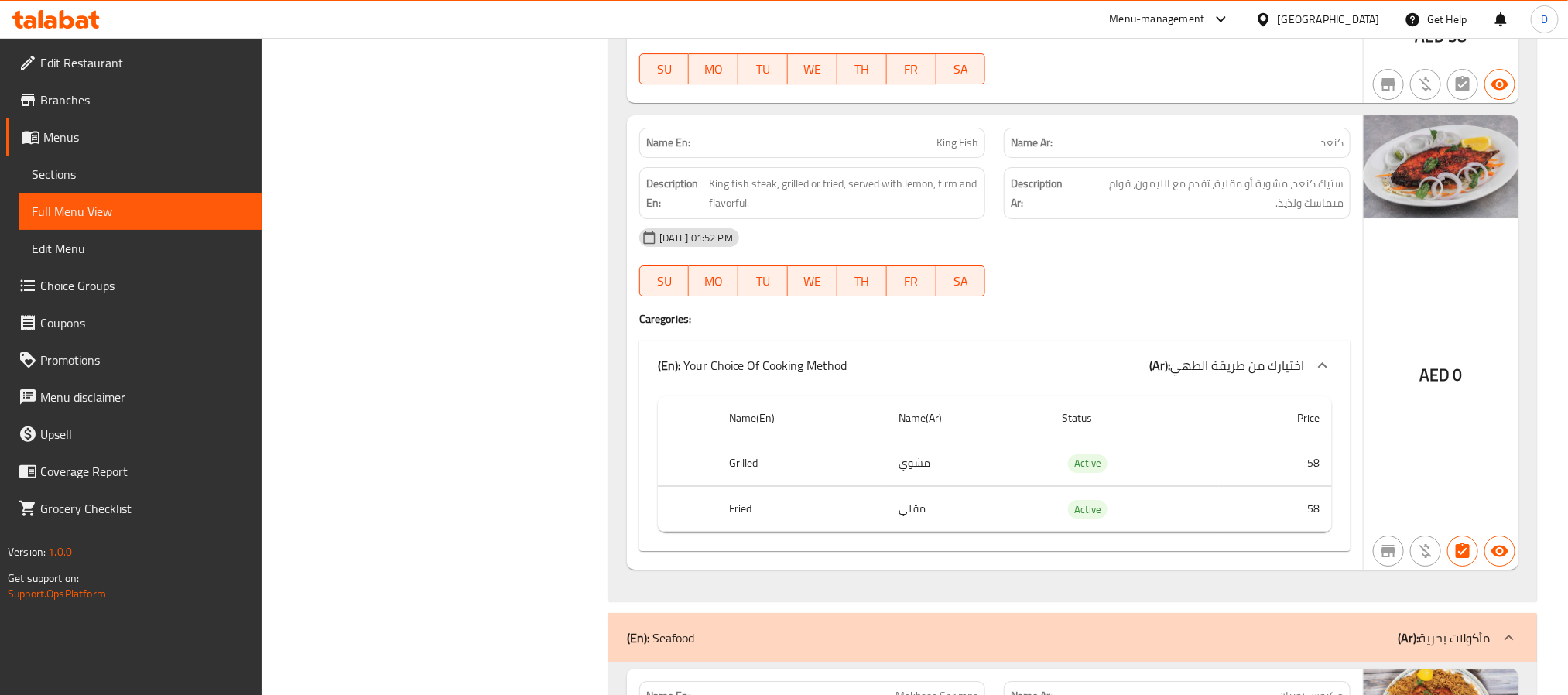
click at [1315, 219] on div "Description Ar: ستيك كنعد، مشوية أو مقلية، تقدم مع الليمون، قوام متماسك ولذيذ." at bounding box center [1177, 193] width 347 height 52
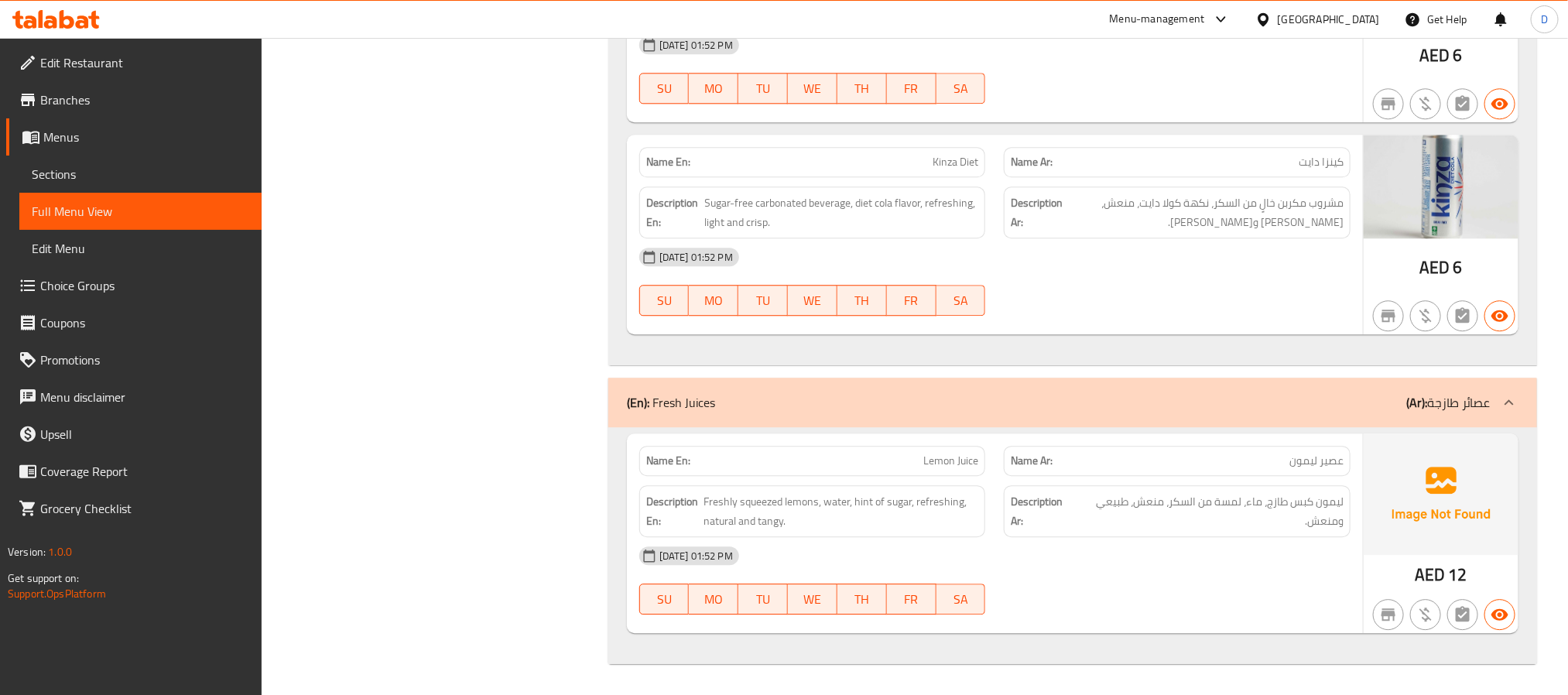
scroll to position [8420, 0]
click at [1177, 537] on div "[DATE] 01:52 PM" at bounding box center [995, 556] width 730 height 37
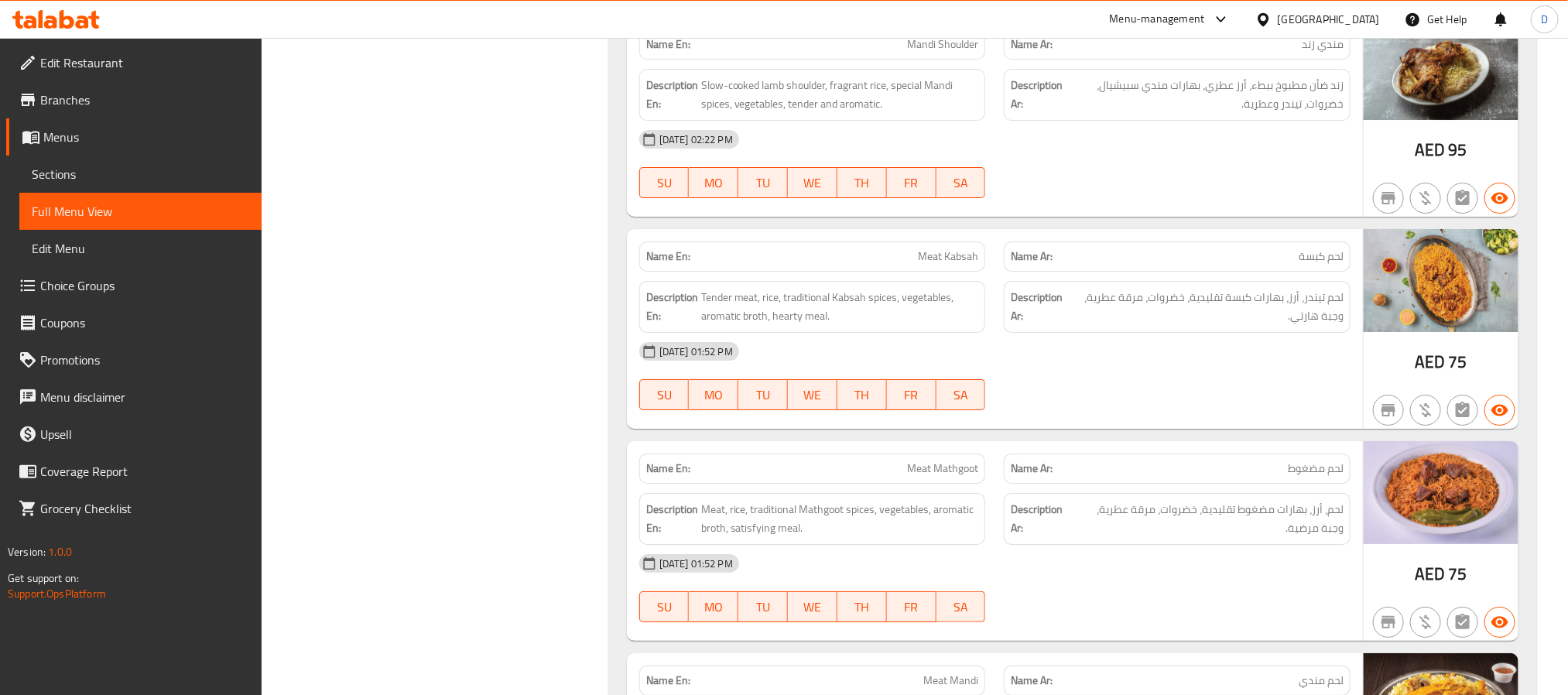
scroll to position [2617, 0]
